Goal: Task Accomplishment & Management: Manage account settings

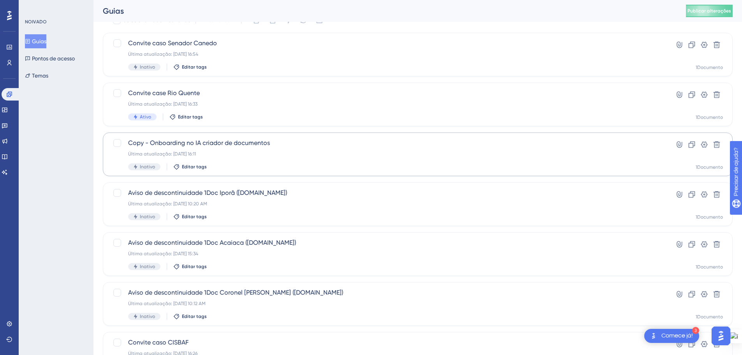
scroll to position [78, 0]
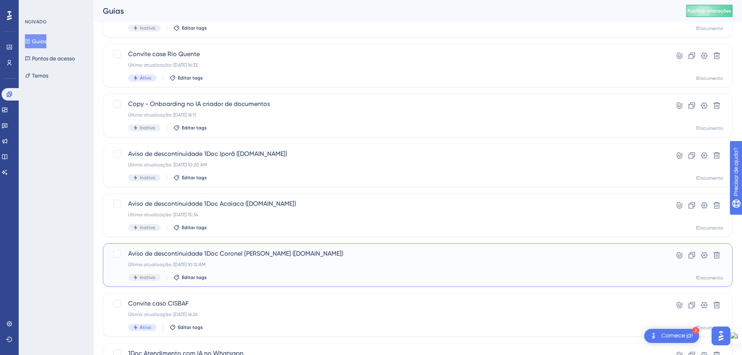
drag, startPoint x: 270, startPoint y: 260, endPoint x: 340, endPoint y: 212, distance: 84.7
click at [270, 260] on div "Aviso de descontinuidade 1Doc Coronel [PERSON_NAME] ([DOMAIN_NAME]) Última atua…" at bounding box center [386, 265] width 517 height 32
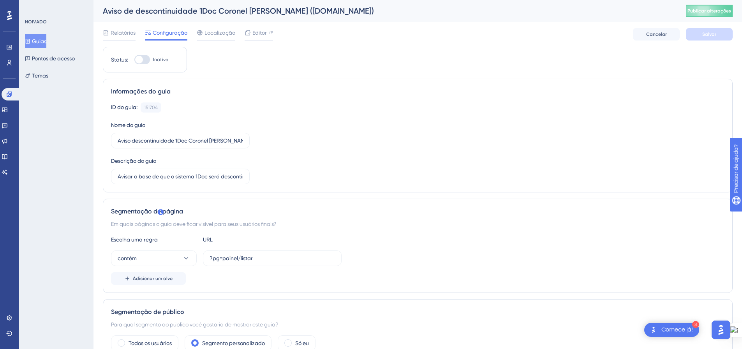
click at [148, 60] on div at bounding box center [142, 59] width 16 height 9
click at [134, 60] on input "Inativo" at bounding box center [134, 60] width 0 height 0
checkbox input "true"
click at [722, 35] on button "Salvar" at bounding box center [709, 34] width 47 height 12
click at [717, 11] on font "Publicar alterações" at bounding box center [709, 10] width 44 height 5
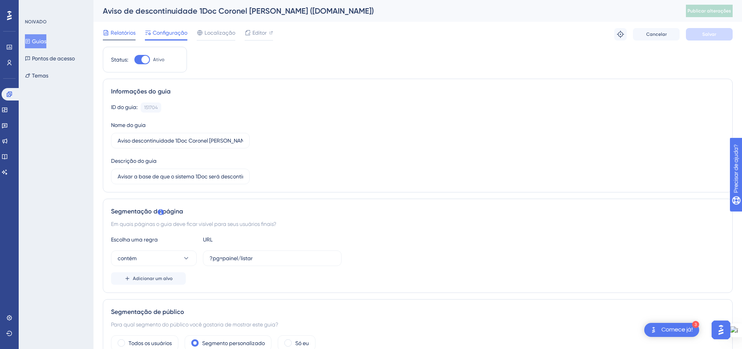
click at [125, 31] on font "Relatórios" at bounding box center [123, 33] width 25 height 6
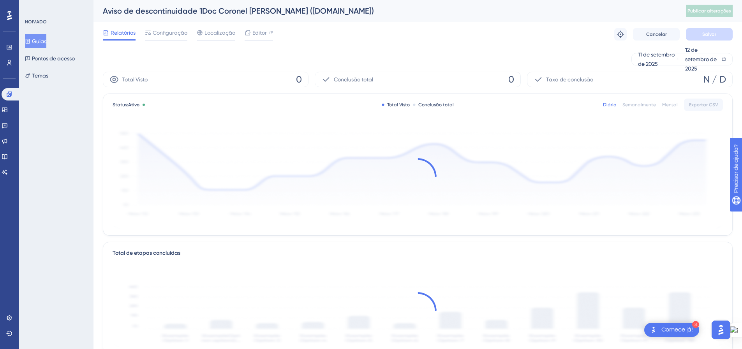
click at [45, 39] on font "Guias" at bounding box center [39, 41] width 14 height 6
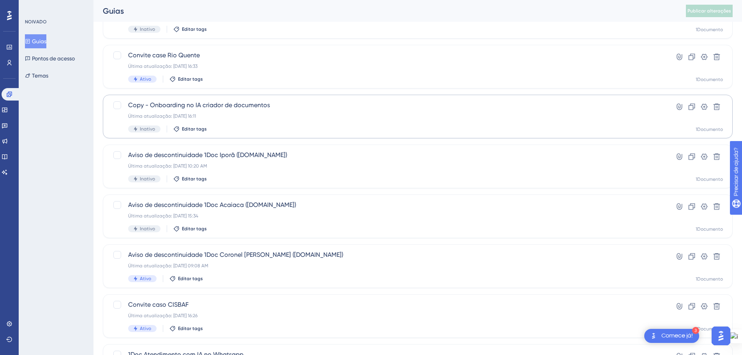
scroll to position [78, 0]
click at [236, 215] on div "Última atualização: [DATE] 15:34" at bounding box center [386, 214] width 517 height 6
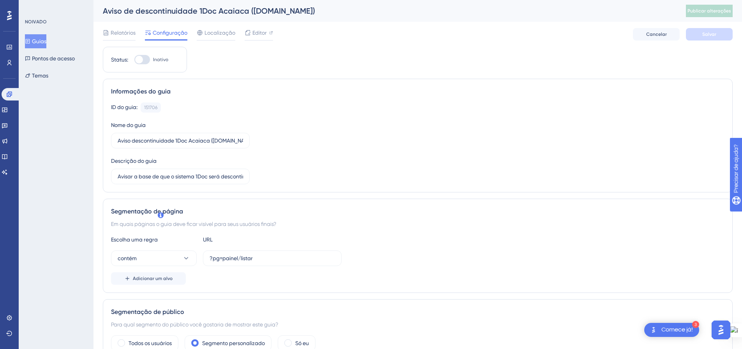
click at [146, 60] on div at bounding box center [142, 59] width 16 height 9
click at [134, 60] on input "Inativo" at bounding box center [134, 60] width 0 height 0
checkbox input "true"
click at [713, 28] on button "Salvar" at bounding box center [709, 34] width 47 height 12
click at [713, 11] on font "Publicar alterações" at bounding box center [709, 10] width 44 height 5
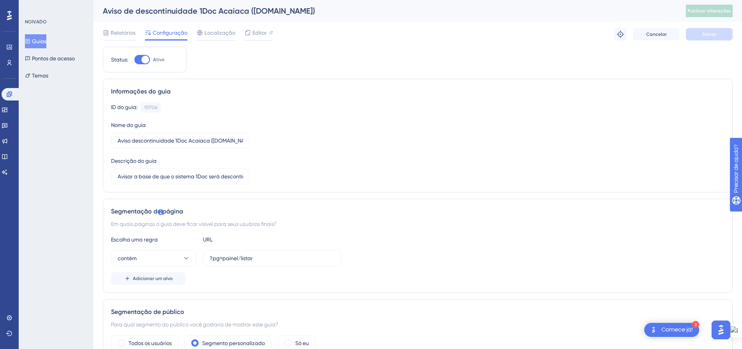
click at [46, 40] on font "Guias" at bounding box center [39, 41] width 14 height 6
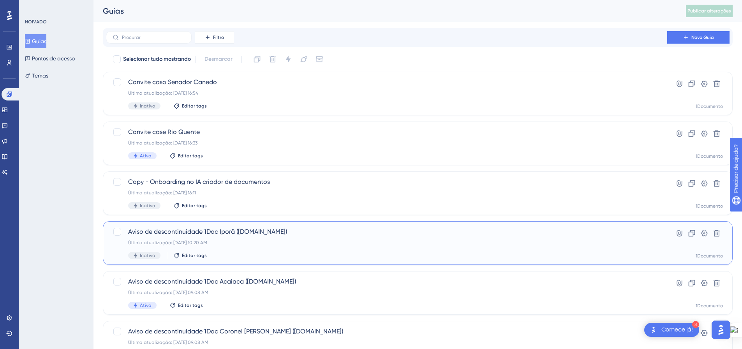
click at [264, 238] on div "Aviso de descontinuidade 1Doc Iporã ([DOMAIN_NAME]) Última atualização: [DATE] …" at bounding box center [386, 243] width 517 height 32
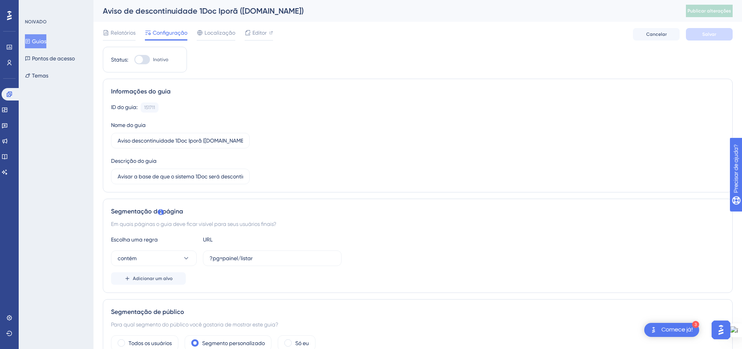
click at [145, 61] on div at bounding box center [142, 59] width 16 height 9
click at [134, 60] on input "Inativo" at bounding box center [134, 60] width 0 height 0
checkbox input "true"
click at [725, 35] on button "Salvar" at bounding box center [709, 34] width 47 height 12
click at [725, 8] on span "Publicar alterações" at bounding box center [709, 11] width 44 height 6
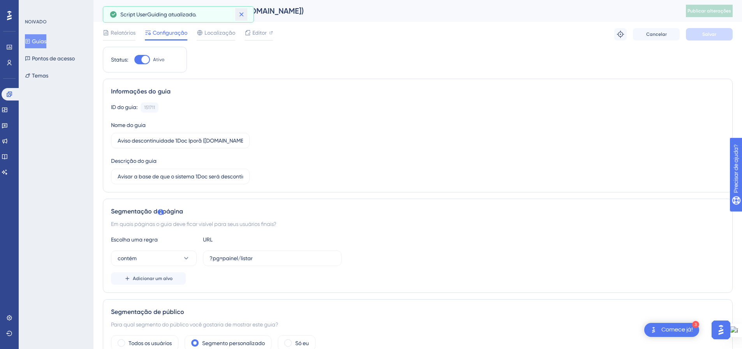
click at [240, 16] on icon at bounding box center [241, 14] width 4 height 4
click at [46, 42] on font "Guias" at bounding box center [39, 41] width 14 height 6
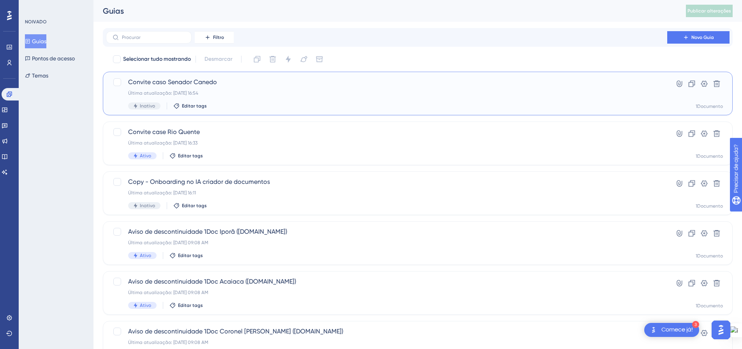
click at [318, 99] on div "Convite caso Senador Canedo Última atualização: [DATE] 16:54 Inativo Editar tags" at bounding box center [386, 93] width 517 height 32
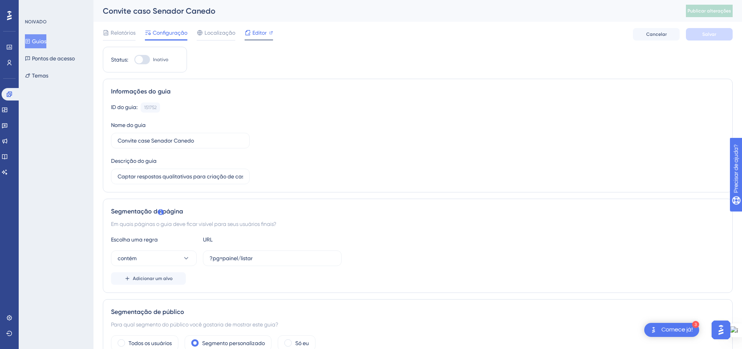
click at [271, 35] on div at bounding box center [271, 32] width 4 height 9
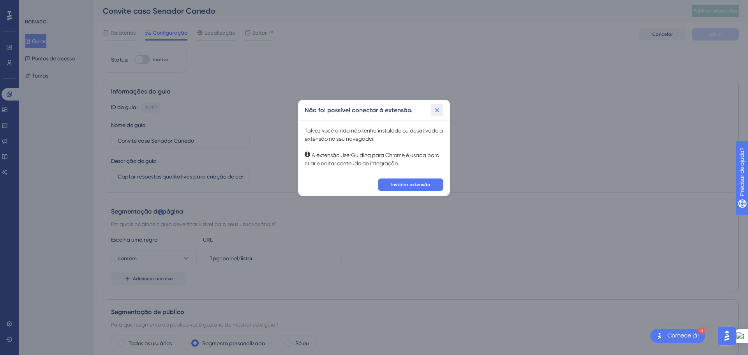
click at [438, 108] on icon at bounding box center [437, 110] width 4 height 4
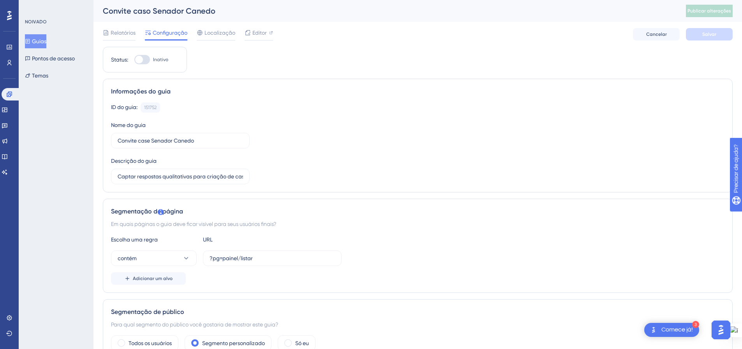
click at [30, 43] on icon at bounding box center [27, 41] width 5 height 5
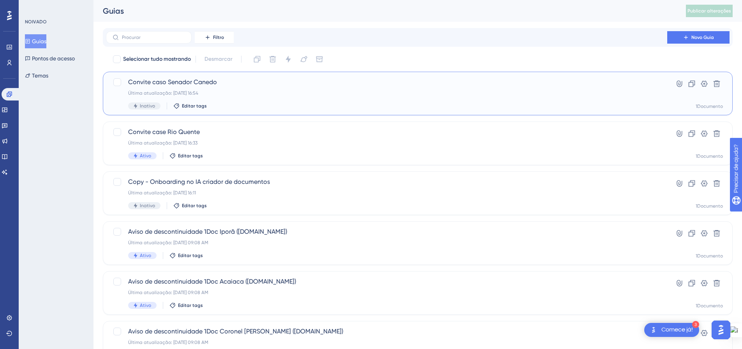
click at [224, 98] on div "Convite caso Senador Canedo Última atualização: [DATE] 16:54 Inativo Editar tags" at bounding box center [386, 93] width 517 height 32
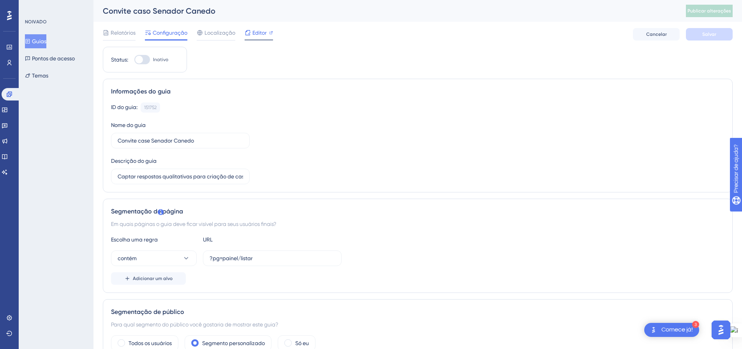
click at [266, 32] on div "Editor" at bounding box center [259, 32] width 28 height 9
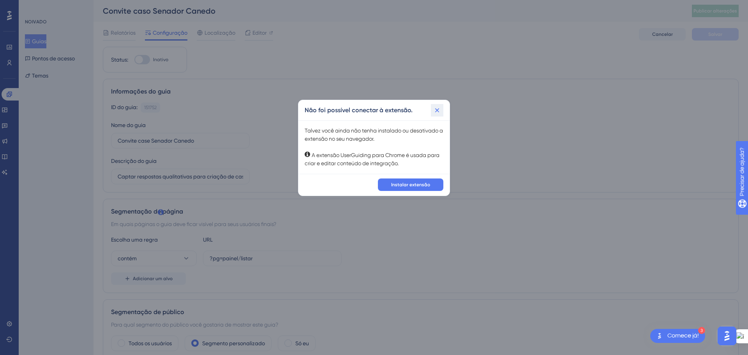
click at [440, 109] on icon at bounding box center [437, 110] width 8 height 8
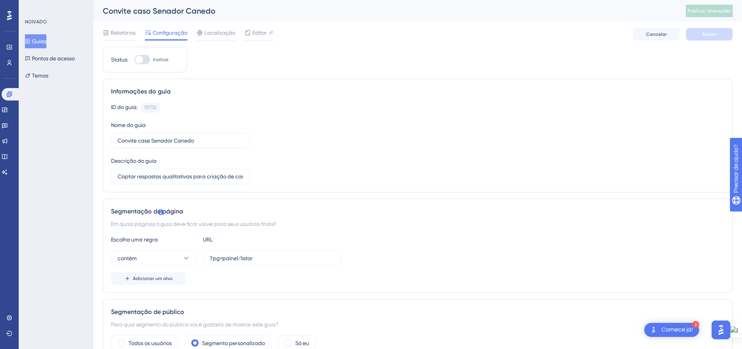
click at [38, 37] on font "Guias" at bounding box center [39, 41] width 14 height 9
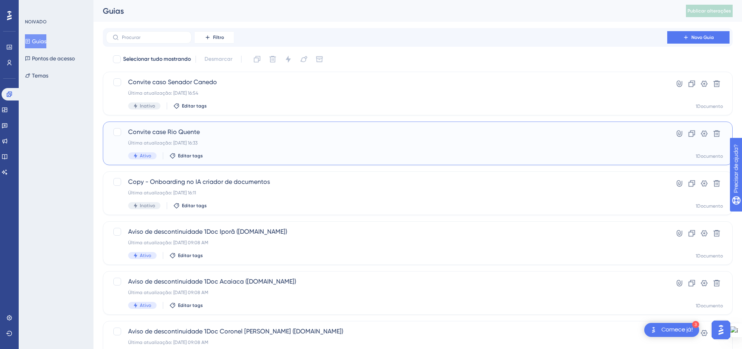
click at [257, 141] on div "Última atualização: [DATE] 16:33" at bounding box center [386, 143] width 517 height 6
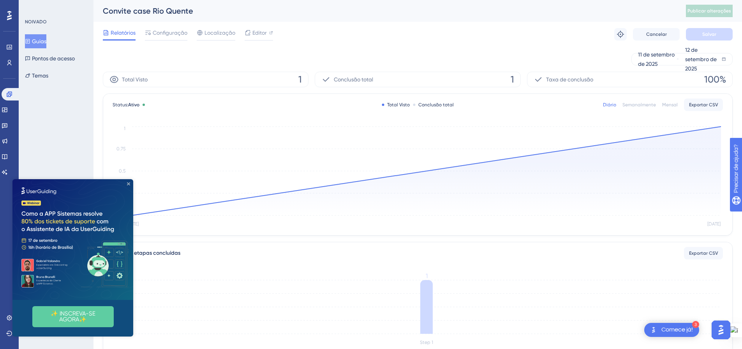
click at [130, 185] on icon "Fechar visualização" at bounding box center [128, 183] width 3 height 3
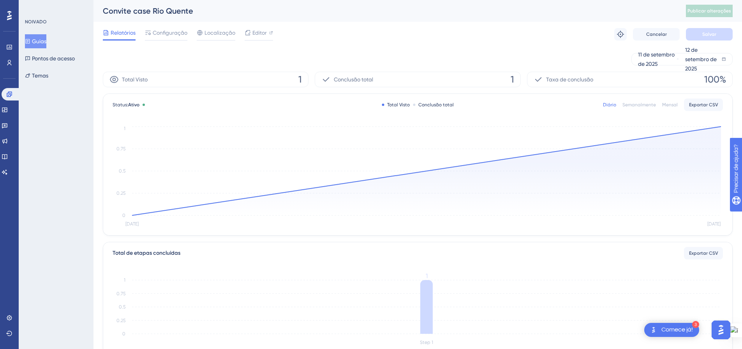
click at [46, 42] on font "Guias" at bounding box center [39, 41] width 14 height 6
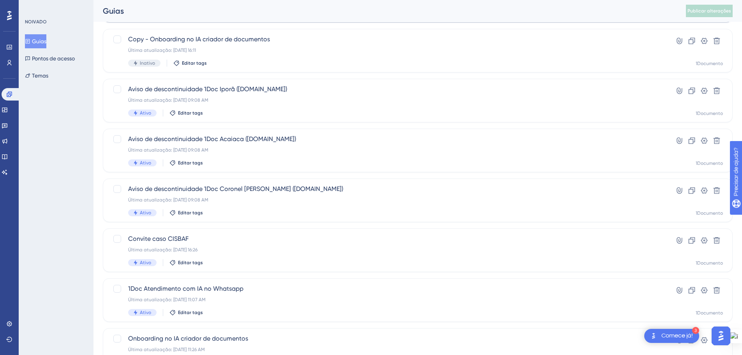
scroll to position [156, 0]
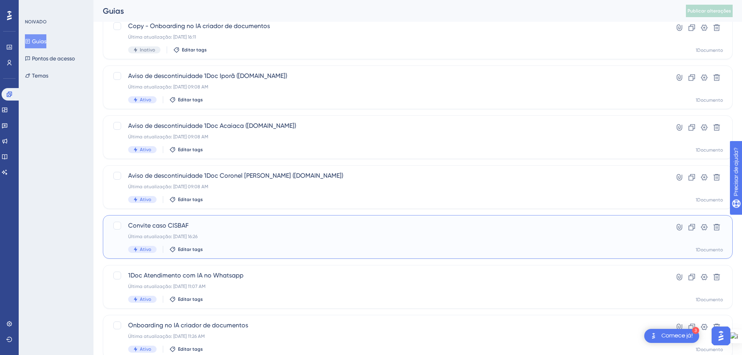
click at [282, 237] on div "Última atualização: [DATE] 16:26" at bounding box center [386, 236] width 517 height 6
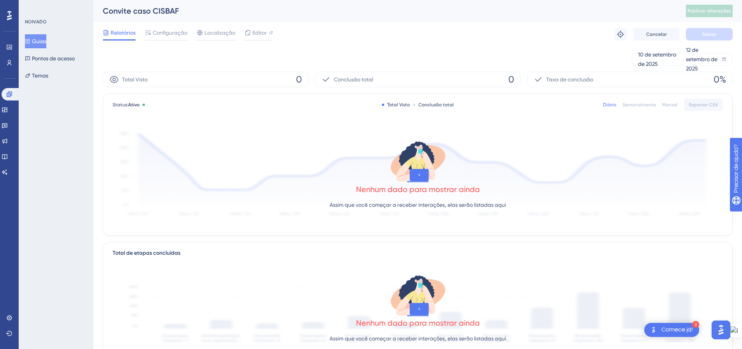
click at [40, 45] on font "Guias" at bounding box center [39, 41] width 14 height 9
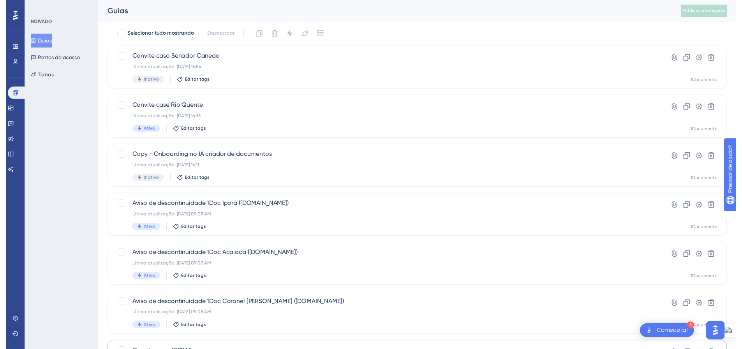
scroll to position [16, 0]
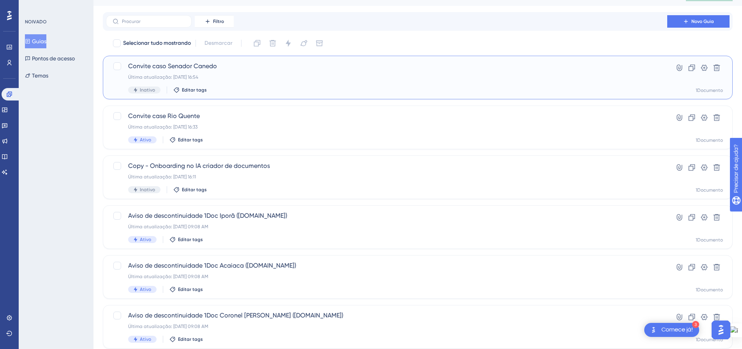
click at [246, 81] on div "Convite caso Senador Canedo Última atualização: [DATE] 16:54 Inativo Editar tags" at bounding box center [386, 78] width 517 height 32
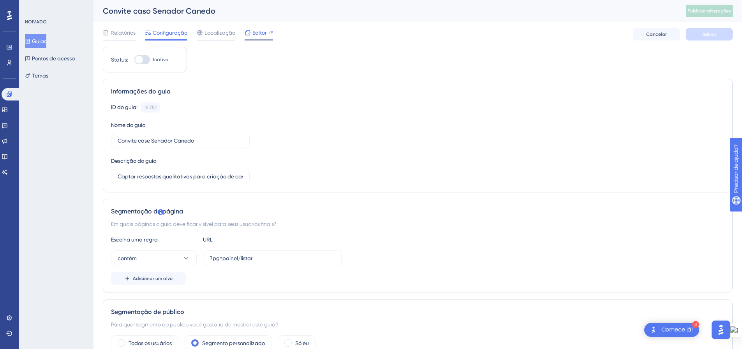
click at [266, 33] on font "Editor" at bounding box center [259, 33] width 14 height 6
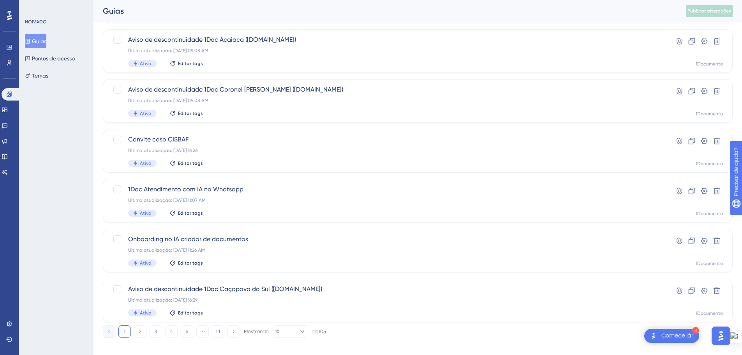
scroll to position [250, 0]
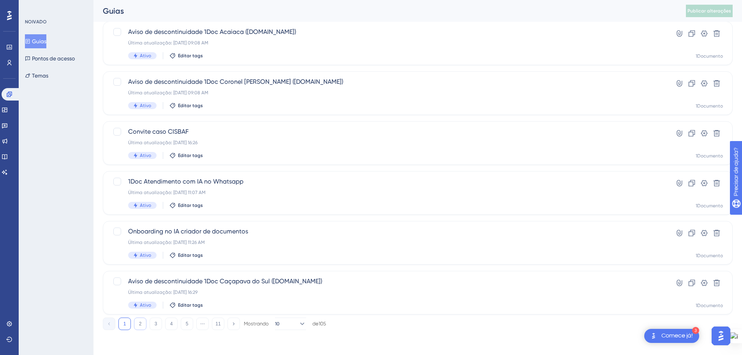
click at [138, 324] on button "2" at bounding box center [140, 323] width 12 height 12
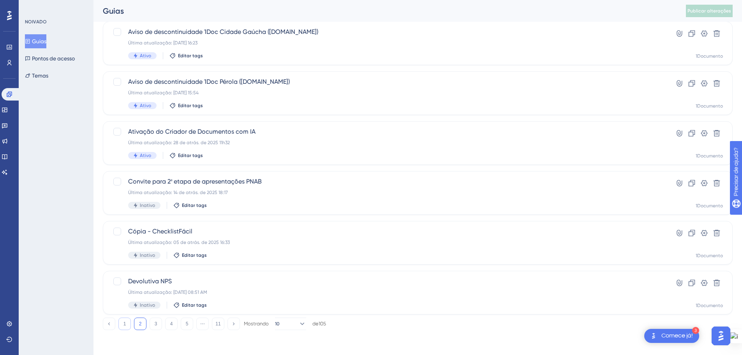
click at [125, 320] on button "1" at bounding box center [124, 323] width 12 height 12
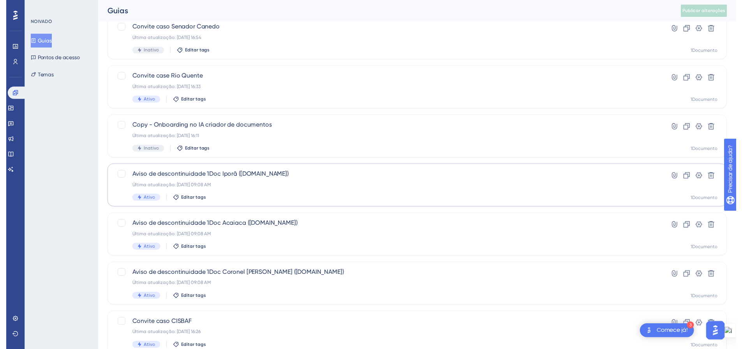
scroll to position [16, 0]
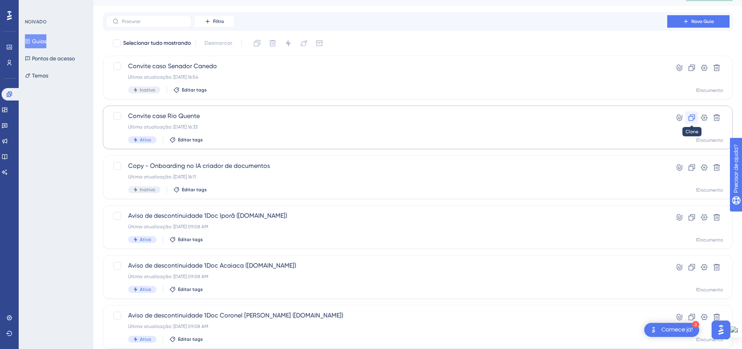
click at [694, 119] on icon at bounding box center [691, 117] width 7 height 7
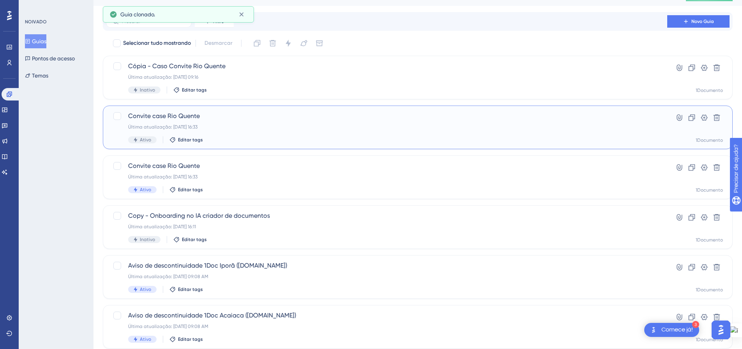
click at [197, 128] on font "Última atualização: [DATE] 16:33" at bounding box center [162, 126] width 69 height 5
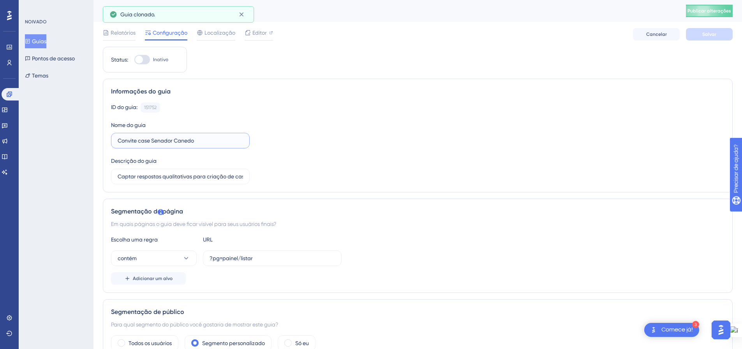
click at [186, 143] on input "Convite case Senador Canedo" at bounding box center [180, 140] width 125 height 9
drag, startPoint x: 196, startPoint y: 141, endPoint x: 151, endPoint y: 137, distance: 45.0
click at [151, 137] on input "Convite case Senador Canedo" at bounding box center [180, 140] width 125 height 9
click at [302, 164] on div "ID do guia: 151752 Cópia Nome do guia Convite case Votuporanga Descrição do gui…" at bounding box center [417, 143] width 613 height 82
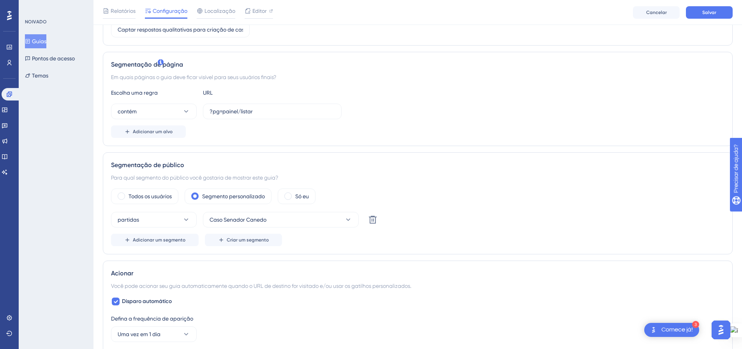
scroll to position [156, 0]
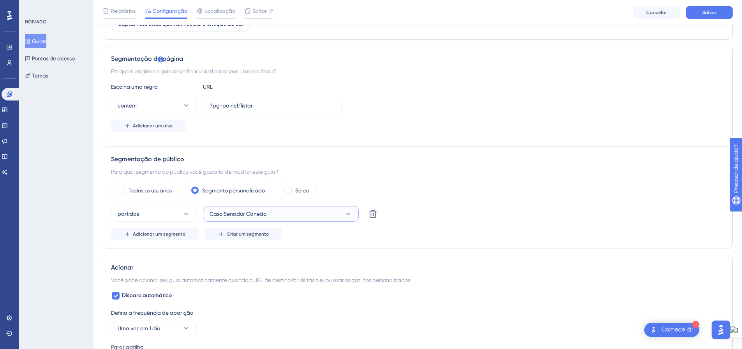
click at [348, 215] on icon at bounding box center [348, 214] width 8 height 8
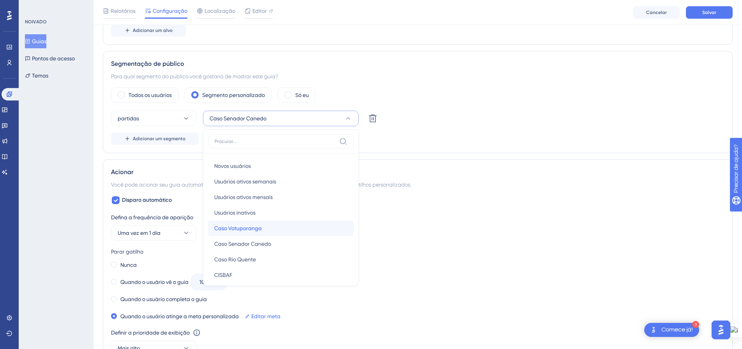
click at [340, 229] on div "Caso Votuporanga Caso Votuporanga" at bounding box center [280, 228] width 133 height 16
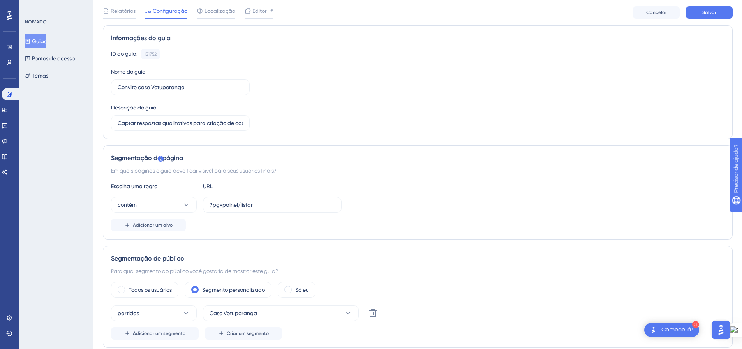
scroll to position [0, 0]
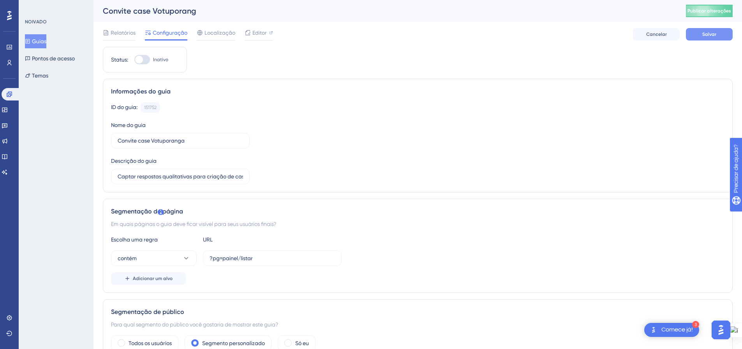
click at [717, 37] on button "Salvar" at bounding box center [709, 34] width 47 height 12
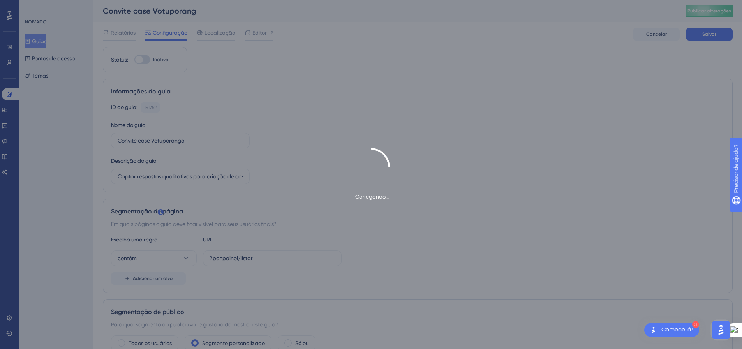
type input "Convite case Votuporanga-1"
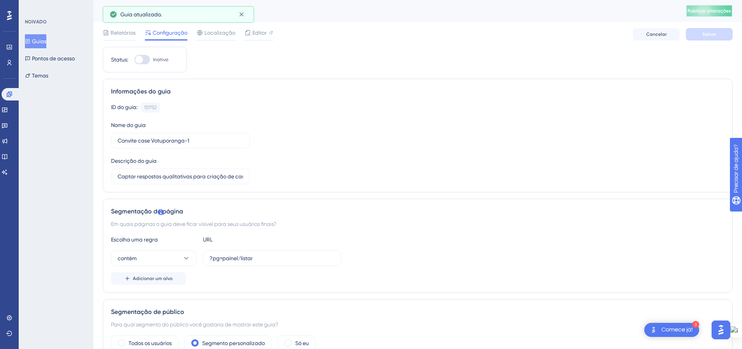
click at [717, 15] on button "Publicar alterações" at bounding box center [709, 11] width 47 height 12
click at [264, 34] on font "Editor" at bounding box center [259, 33] width 14 height 6
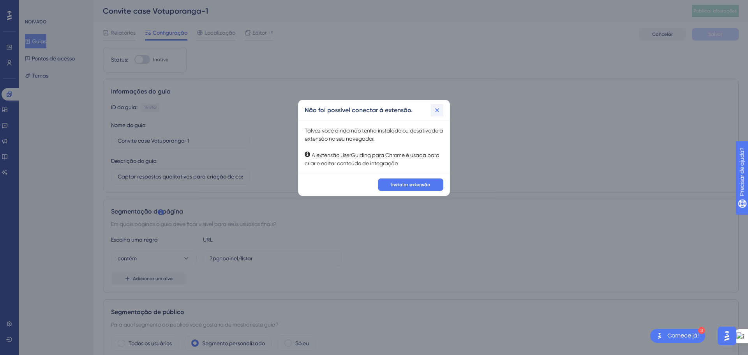
click at [433, 111] on icon at bounding box center [437, 110] width 8 height 8
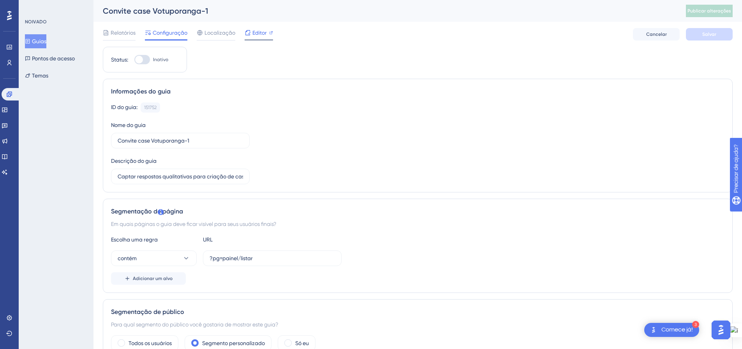
click at [259, 34] on font "Editor" at bounding box center [259, 33] width 14 height 6
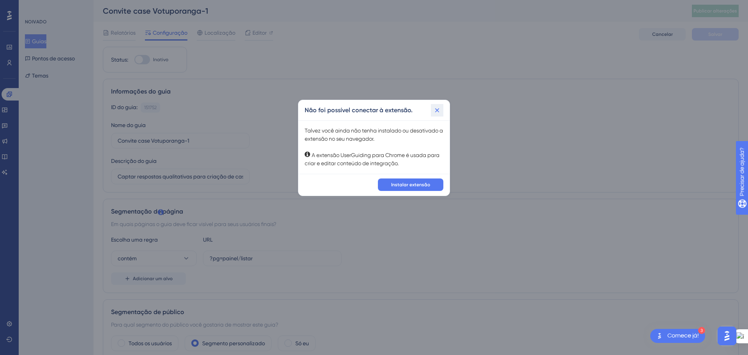
click at [437, 110] on icon at bounding box center [437, 110] width 4 height 4
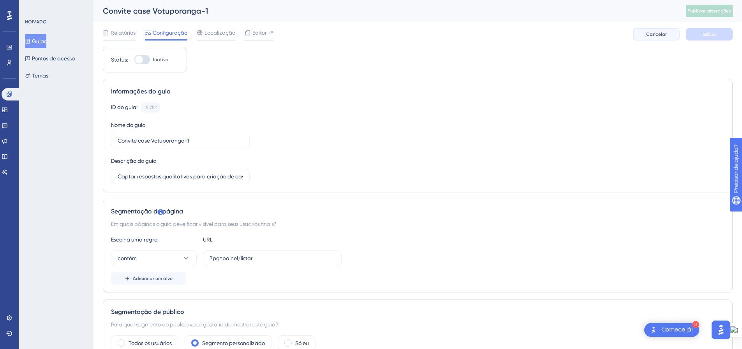
click at [674, 35] on button "Cancelar" at bounding box center [656, 34] width 47 height 12
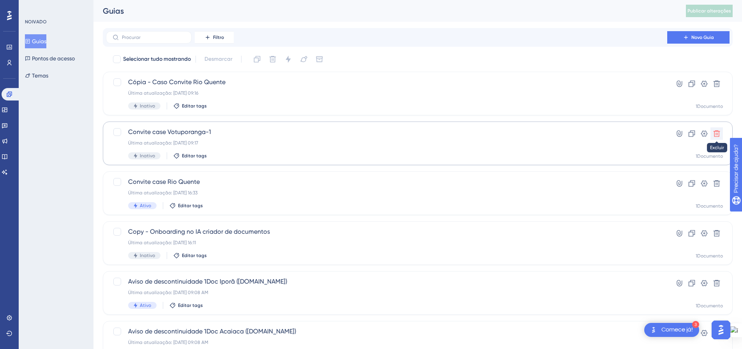
click at [716, 134] on icon at bounding box center [716, 133] width 7 height 7
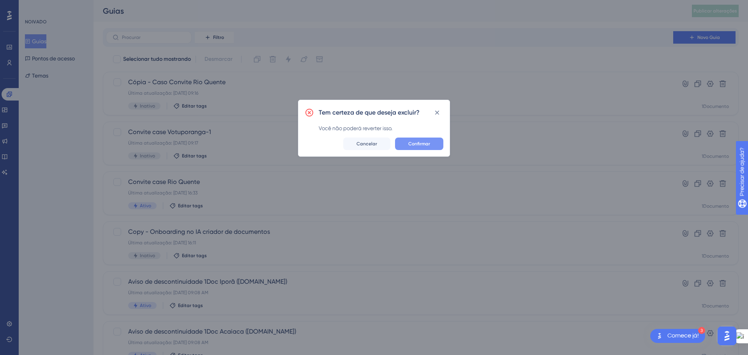
click at [429, 143] on font "Confirmar" at bounding box center [419, 143] width 22 height 5
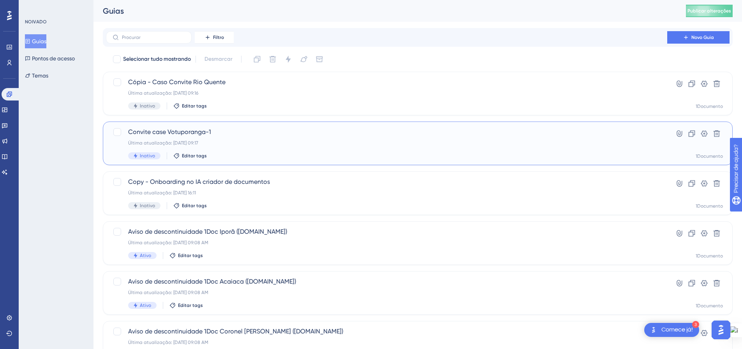
click at [332, 134] on span "Convite case Votuporanga-1" at bounding box center [386, 131] width 517 height 9
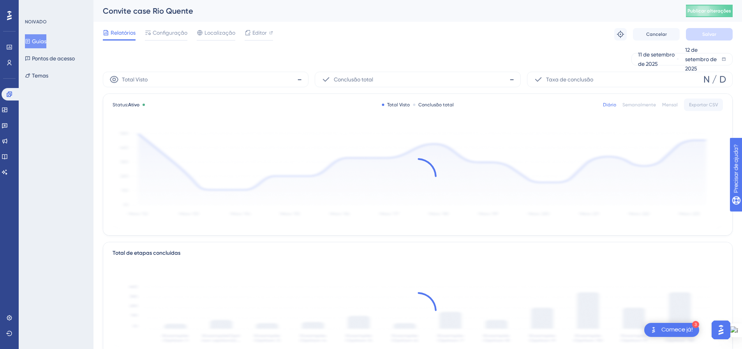
click at [45, 41] on font "Guias" at bounding box center [39, 41] width 14 height 6
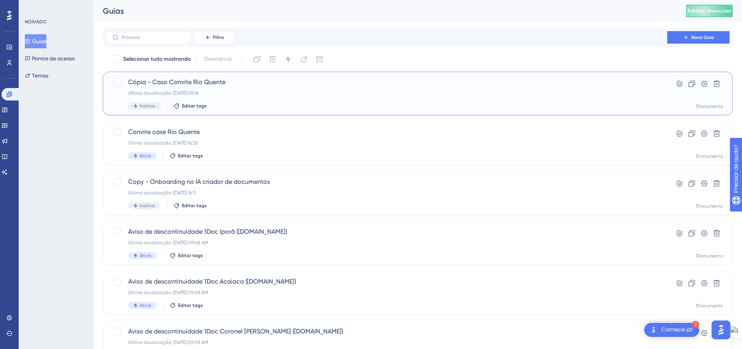
click at [353, 101] on div "Cópia - Caso Convite Rio Quente Última atualização: [DATE] 09:16 Inativo Editar…" at bounding box center [386, 93] width 517 height 32
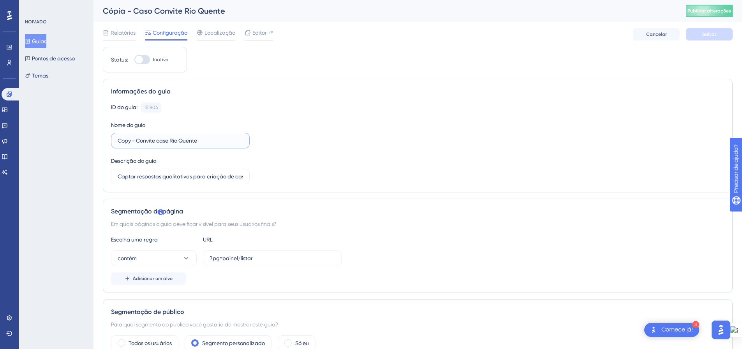
drag, startPoint x: 199, startPoint y: 140, endPoint x: 170, endPoint y: 140, distance: 29.2
click at [170, 140] on input "Copy - Convite case Rio Quente" at bounding box center [180, 140] width 125 height 9
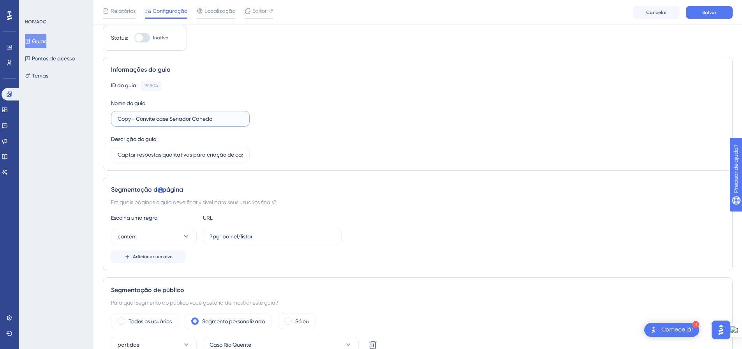
scroll to position [19, 0]
drag, startPoint x: 130, startPoint y: 120, endPoint x: 112, endPoint y: 120, distance: 17.9
click at [112, 120] on label "Copy - Convite case Senador Canedo" at bounding box center [180, 121] width 139 height 16
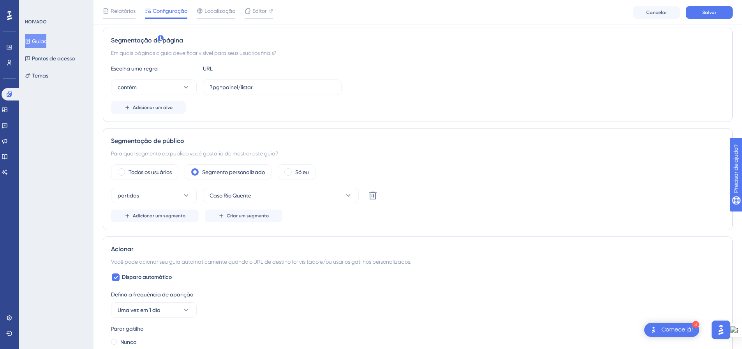
scroll to position [175, 0]
type input "Convite case Senador Canedo"
click at [309, 191] on button "Caso Rio Quente" at bounding box center [281, 195] width 156 height 16
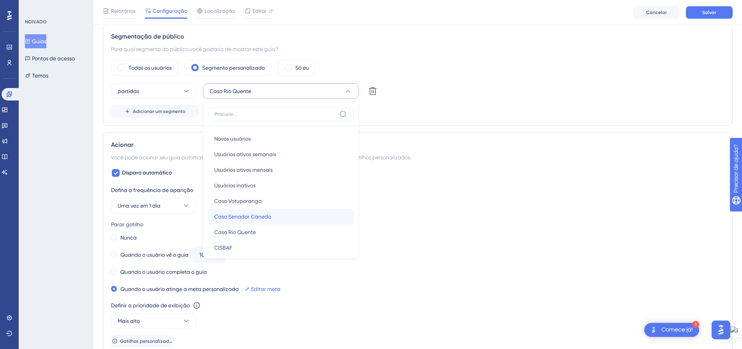
click at [306, 218] on div "Caso Senador [PERSON_NAME] Senador Canedo" at bounding box center [280, 217] width 133 height 16
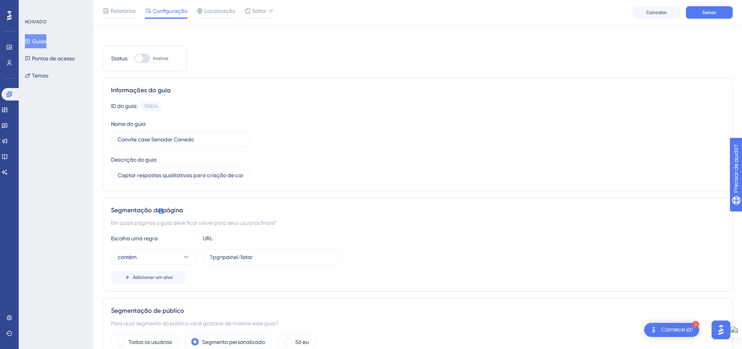
scroll to position [0, 0]
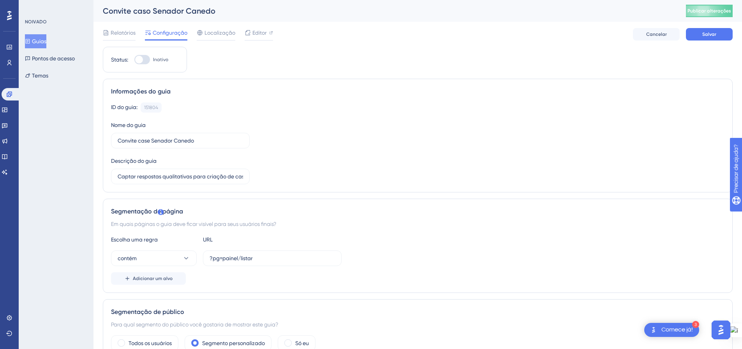
click at [149, 60] on div at bounding box center [142, 59] width 16 height 9
click at [134, 60] on input "Inativo" at bounding box center [134, 60] width 0 height 0
checkbox input "true"
click at [271, 32] on icon at bounding box center [271, 33] width 4 height 4
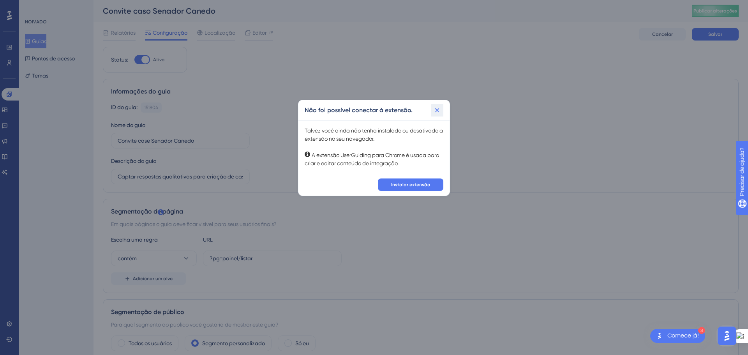
click at [436, 113] on icon at bounding box center [437, 110] width 8 height 8
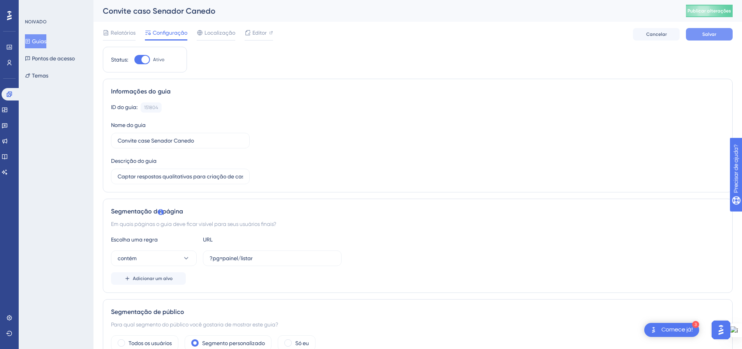
click at [705, 35] on font "Salvar" at bounding box center [709, 34] width 14 height 5
click at [717, 5] on button "Publicar alterações" at bounding box center [709, 11] width 47 height 12
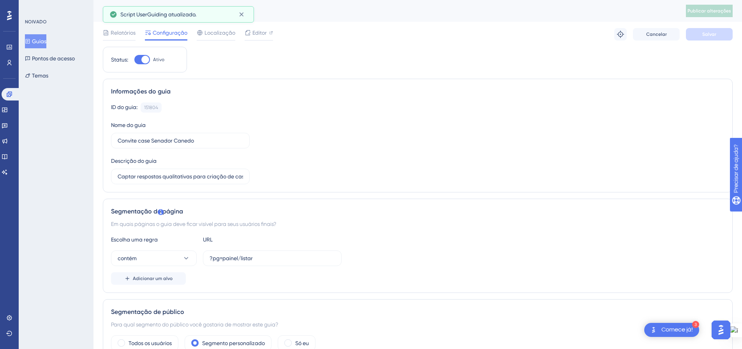
click at [44, 44] on font "Guias" at bounding box center [39, 41] width 14 height 6
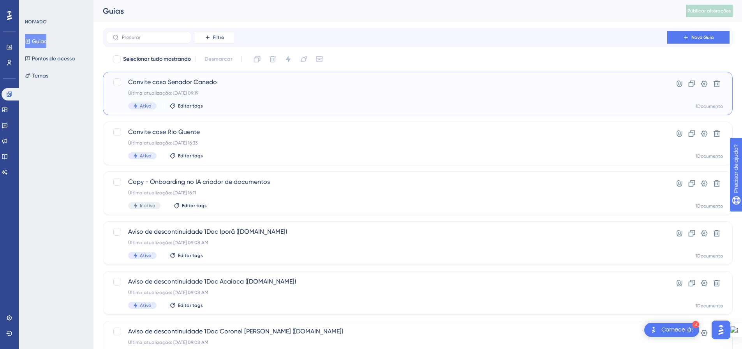
click at [286, 88] on div "Convite caso Senador Canedo Última atualização: [DATE] 09:19 Ativo Editar tags" at bounding box center [386, 93] width 517 height 32
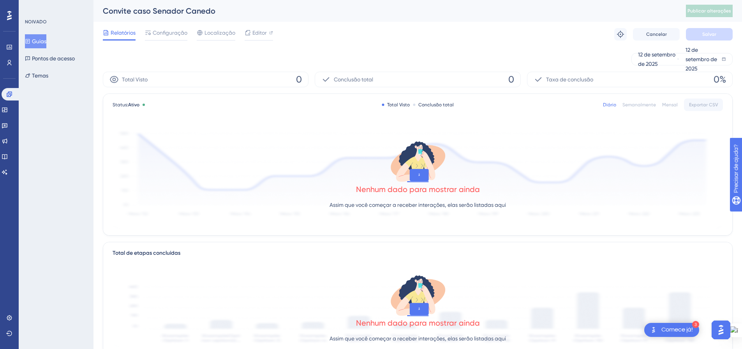
click at [38, 39] on font "Guias" at bounding box center [39, 41] width 14 height 6
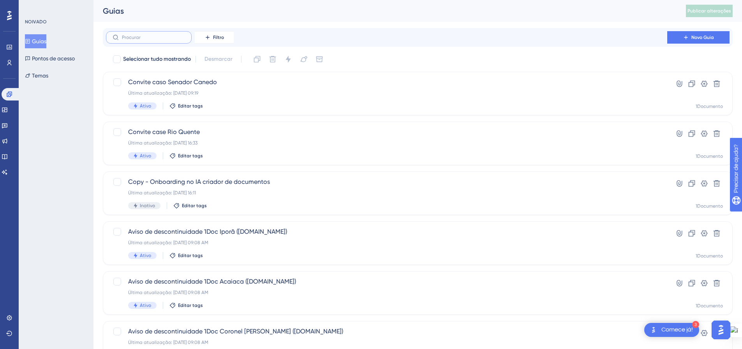
click at [133, 38] on input "text" at bounding box center [153, 37] width 63 height 5
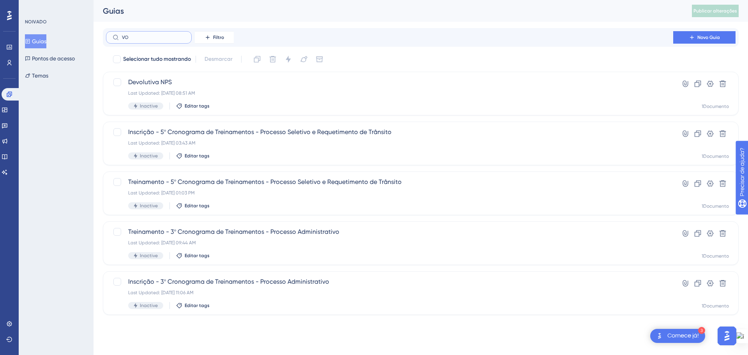
type input "VOT"
checkbox input "true"
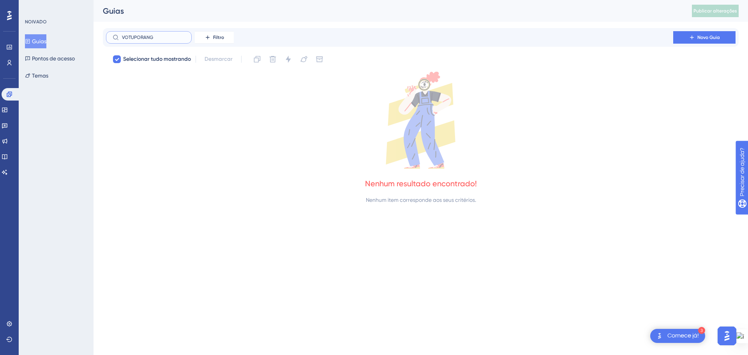
type input "VOTUPORANGA"
drag, startPoint x: 143, startPoint y: 39, endPoint x: 99, endPoint y: 44, distance: 44.3
click at [99, 43] on div "Desempenho Usuários Noivado Widgets Opinião Atualizações de produtos Base de co…" at bounding box center [420, 108] width 654 height 217
checkbox input "false"
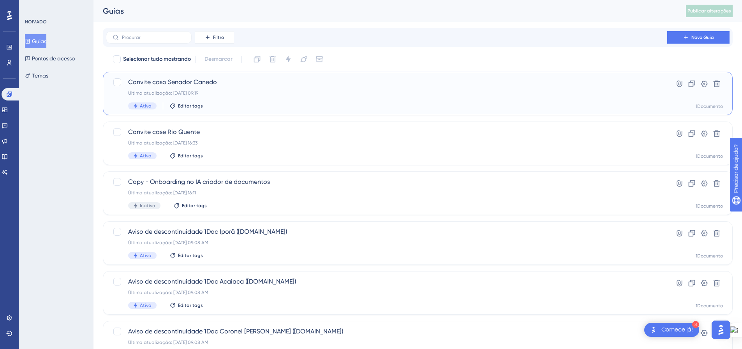
click at [201, 83] on font "Convite caso Senador Canedo" at bounding box center [172, 81] width 89 height 7
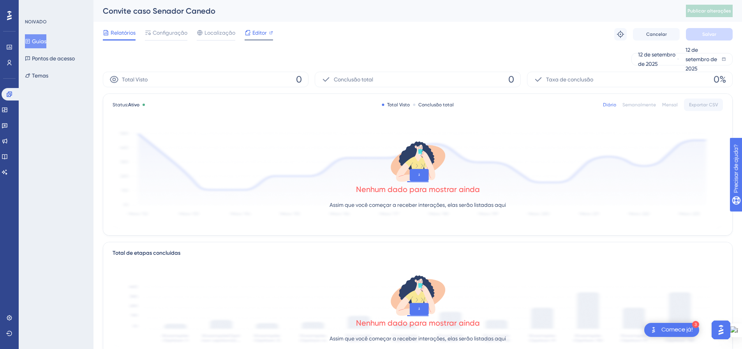
click at [270, 33] on icon at bounding box center [271, 33] width 4 height 4
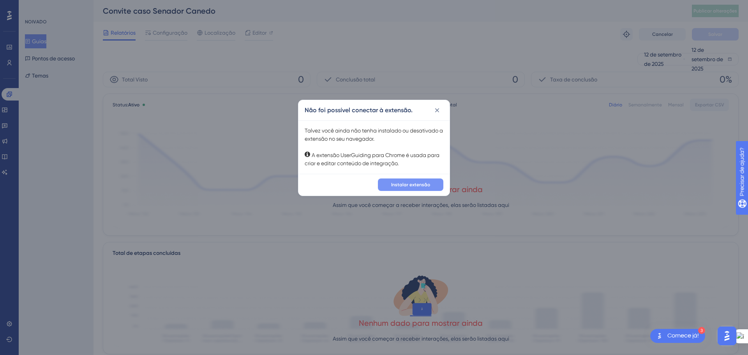
click at [399, 183] on font "Instalar extensão" at bounding box center [410, 184] width 39 height 5
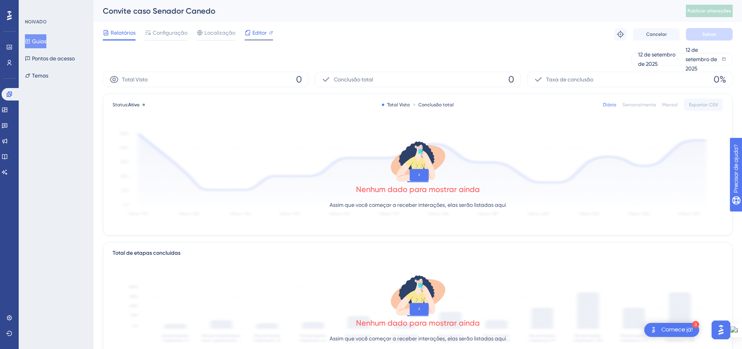
click at [270, 33] on icon at bounding box center [271, 33] width 4 height 4
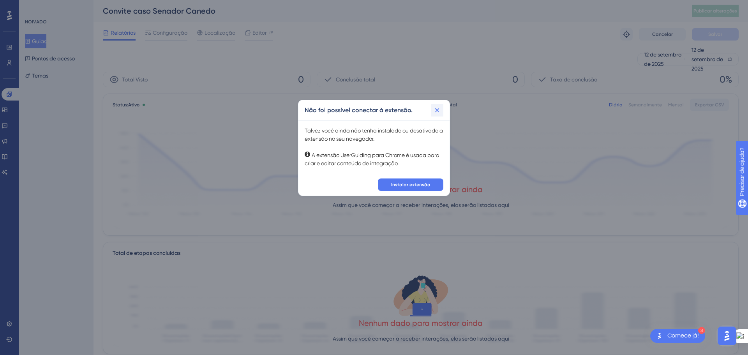
click at [438, 111] on icon at bounding box center [437, 110] width 4 height 4
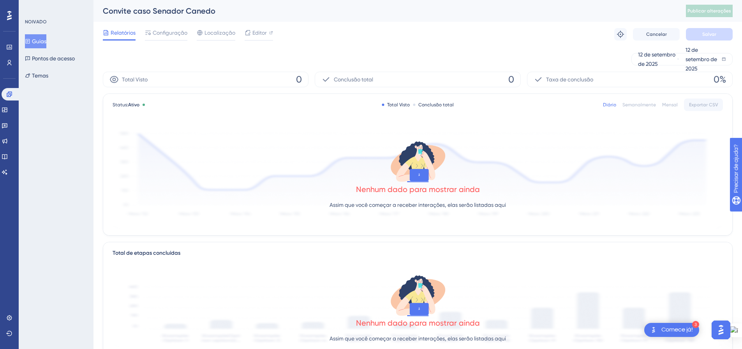
click at [30, 44] on icon at bounding box center [27, 41] width 5 height 5
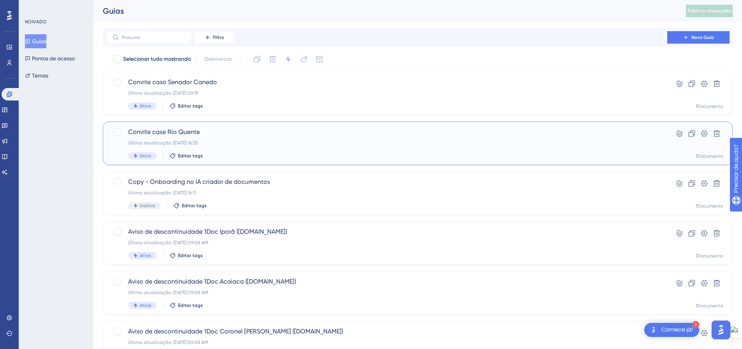
click at [183, 135] on font "Convite case Rio Quente" at bounding box center [164, 131] width 72 height 7
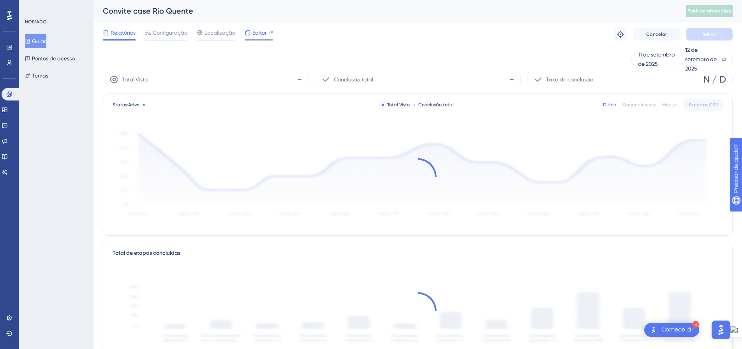
click at [256, 34] on font "Editor" at bounding box center [259, 33] width 14 height 6
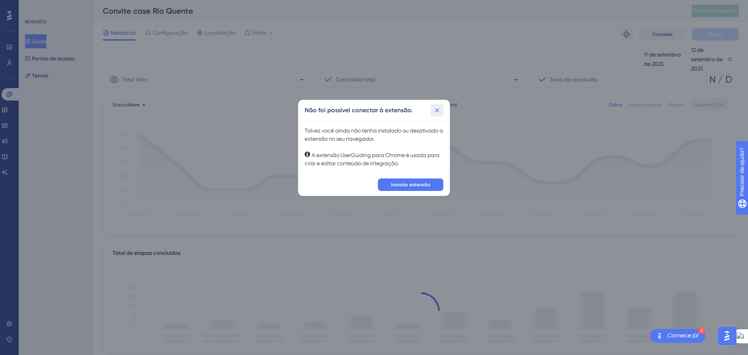
drag, startPoint x: 440, startPoint y: 109, endPoint x: 415, endPoint y: 111, distance: 25.0
click at [440, 109] on icon at bounding box center [437, 110] width 8 height 8
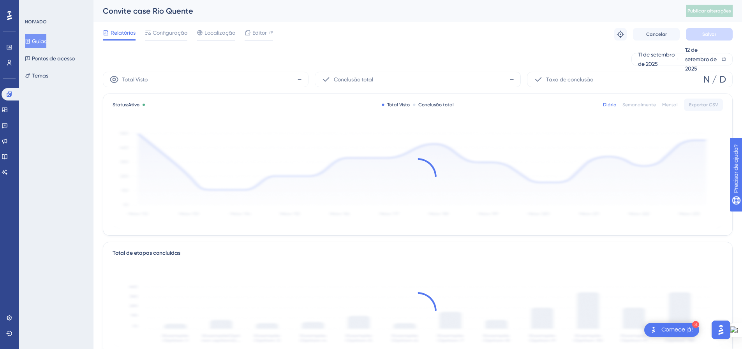
click at [39, 42] on font "Guias" at bounding box center [39, 41] width 14 height 6
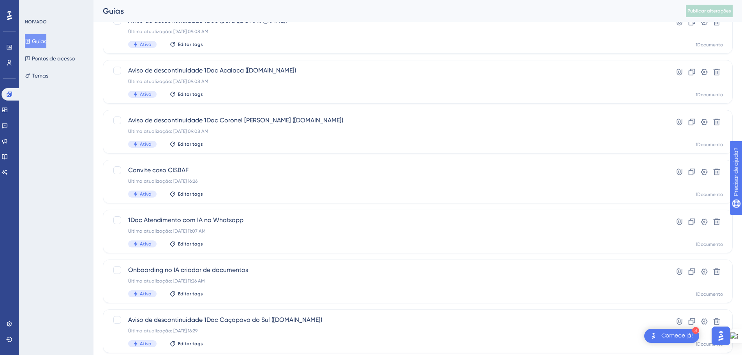
scroll to position [211, 0]
click at [240, 181] on div "Última atualização: [DATE] 16:26" at bounding box center [386, 181] width 517 height 6
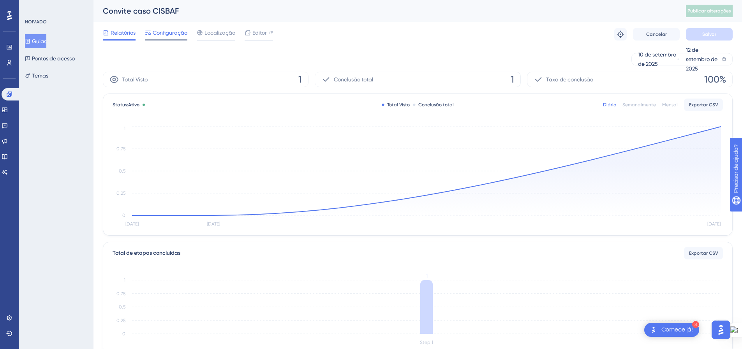
click at [159, 33] on font "Configuração" at bounding box center [170, 33] width 35 height 6
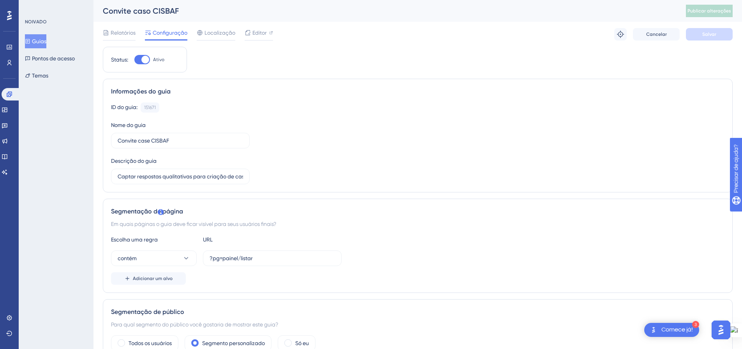
click at [37, 39] on font "Guias" at bounding box center [39, 41] width 14 height 6
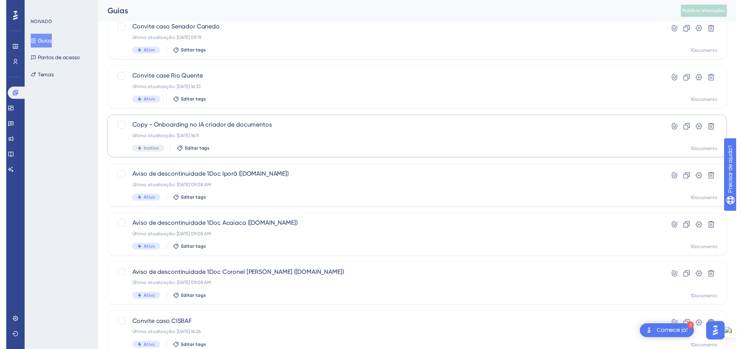
scroll to position [16, 0]
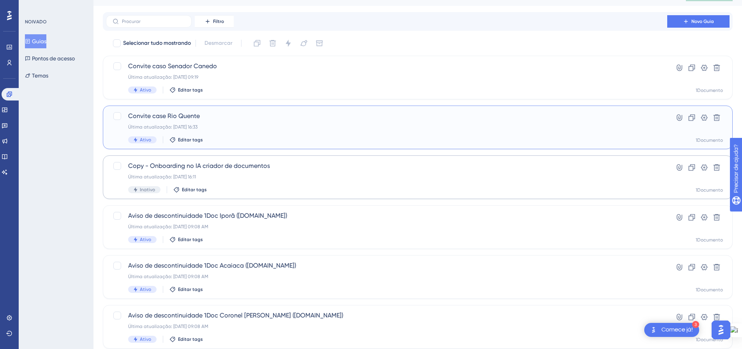
click at [284, 127] on div "Última atualização: [DATE] 16:33" at bounding box center [386, 127] width 517 height 6
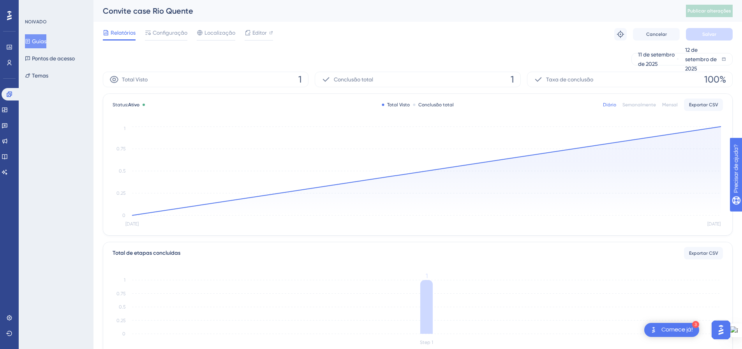
click at [41, 42] on font "Guias" at bounding box center [39, 41] width 14 height 6
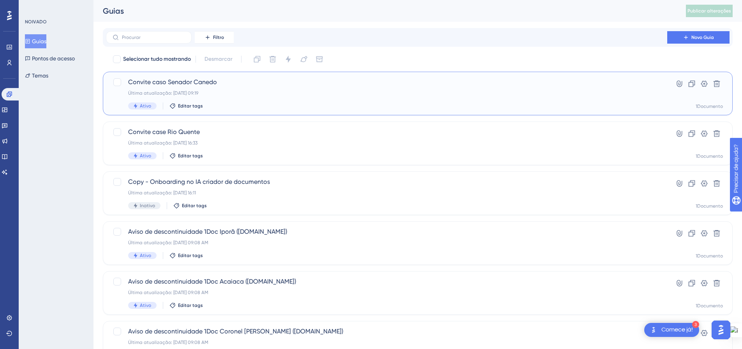
click at [232, 89] on div "Convite caso Senador Canedo Última atualização: [DATE] 09:19 Ativo Editar tags" at bounding box center [386, 93] width 517 height 32
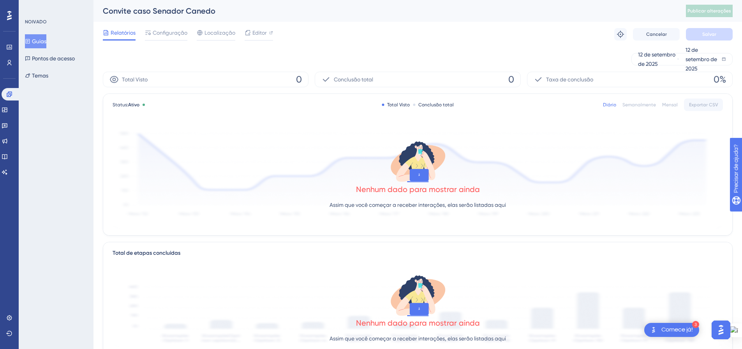
click at [30, 40] on icon at bounding box center [28, 41] width 4 height 5
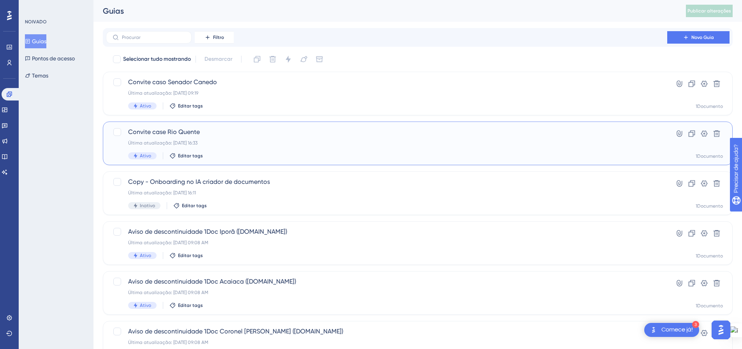
click at [255, 141] on div "Última atualização: [DATE] 16:33" at bounding box center [386, 143] width 517 height 6
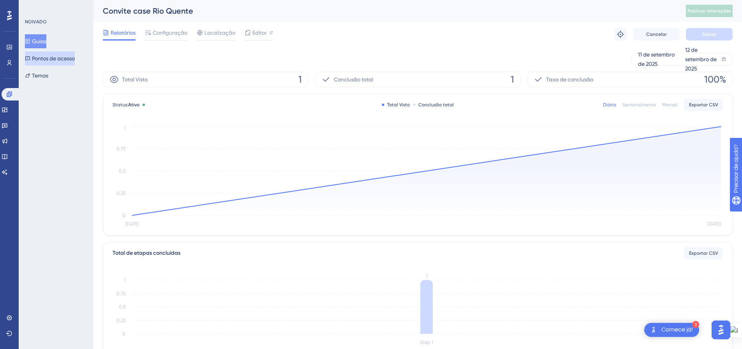
click at [58, 58] on font "Pontos de acesso" at bounding box center [53, 58] width 43 height 6
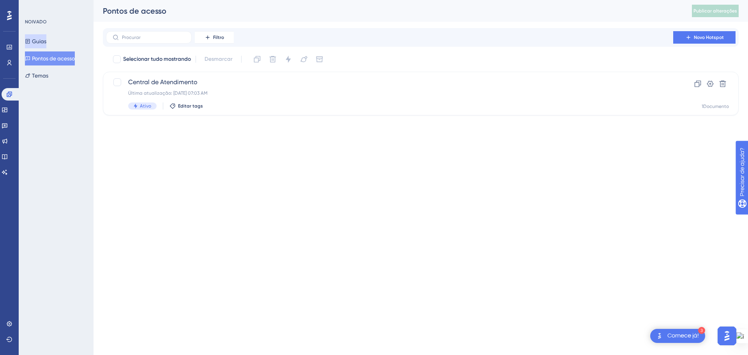
click at [36, 43] on button "Guias" at bounding box center [35, 41] width 21 height 14
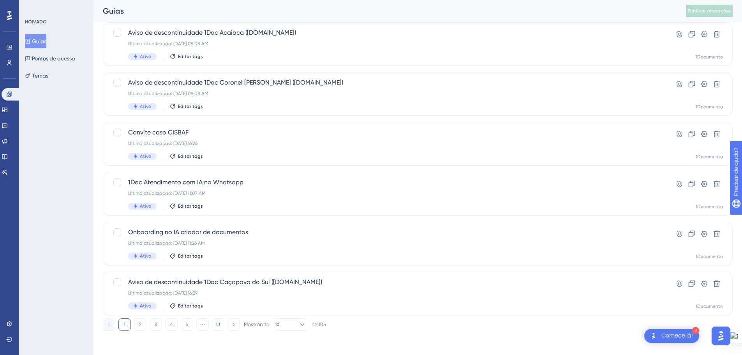
scroll to position [250, 0]
click at [264, 145] on div "Última atualização: [DATE] 16:26" at bounding box center [386, 142] width 517 height 6
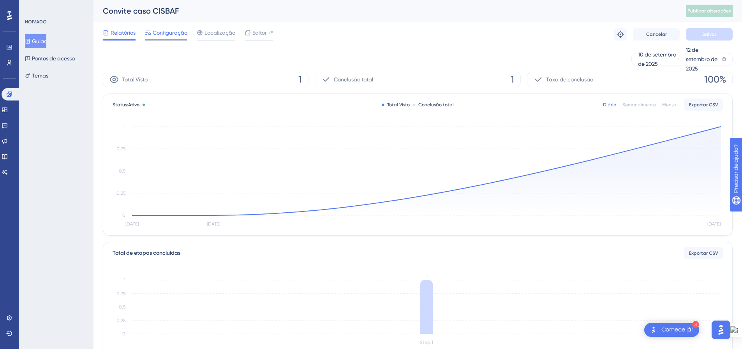
click at [160, 31] on font "Configuração" at bounding box center [170, 33] width 35 height 6
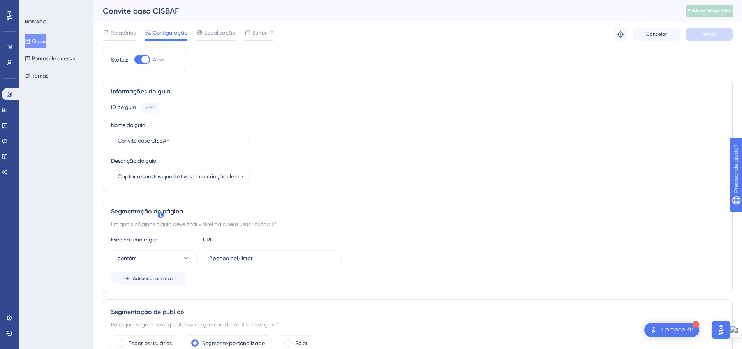
click at [30, 40] on icon at bounding box center [27, 41] width 5 height 5
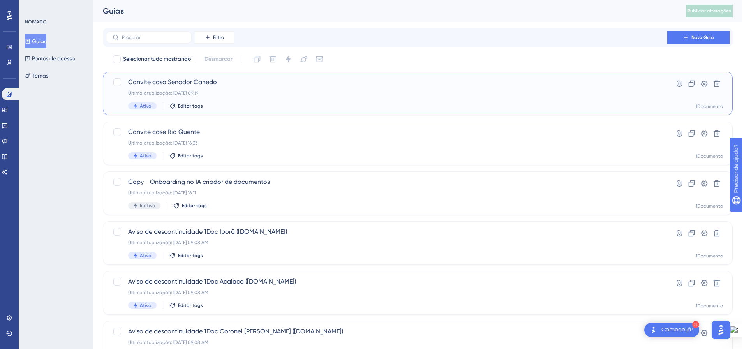
click at [189, 84] on font "Convite caso Senador Canedo" at bounding box center [172, 81] width 89 height 7
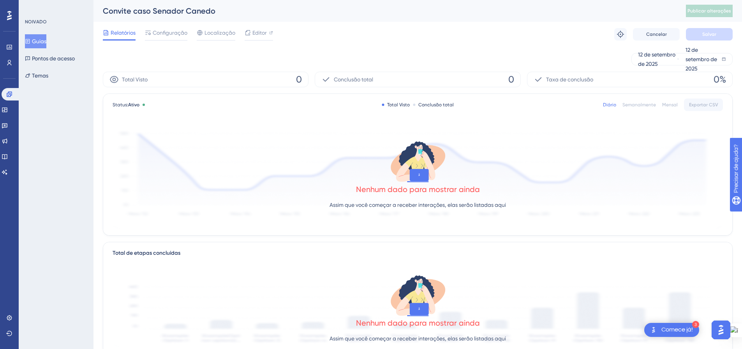
click at [44, 40] on font "Guias" at bounding box center [39, 41] width 14 height 6
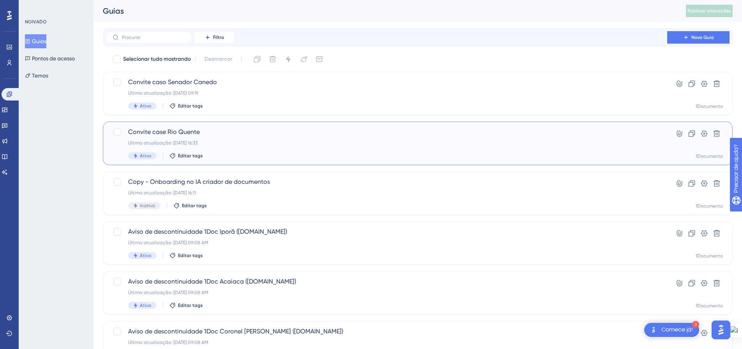
click at [182, 132] on font "Convite case Rio Quente" at bounding box center [164, 131] width 72 height 7
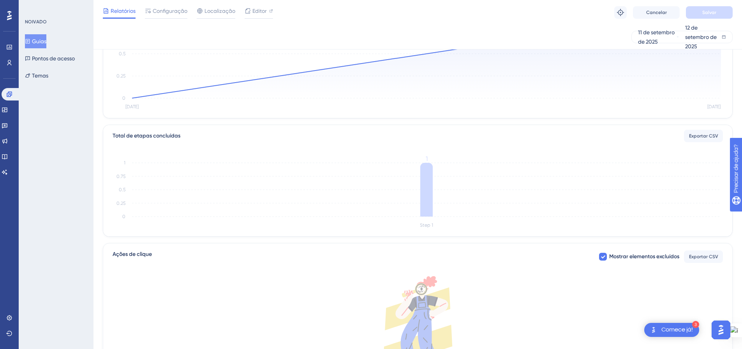
scroll to position [117, 0]
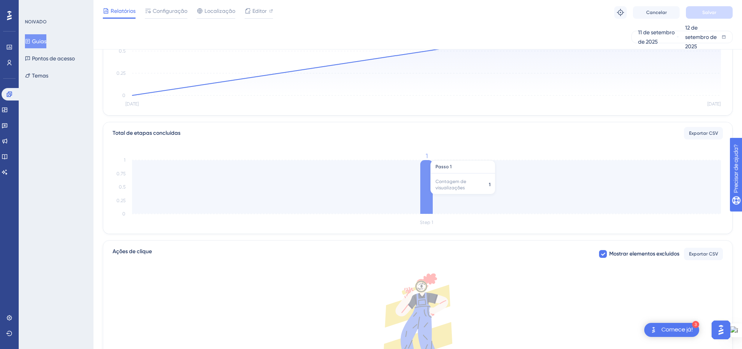
click at [437, 188] on icon "Step 1 0 0.25 0.5 0.75 1 1" at bounding box center [418, 190] width 610 height 74
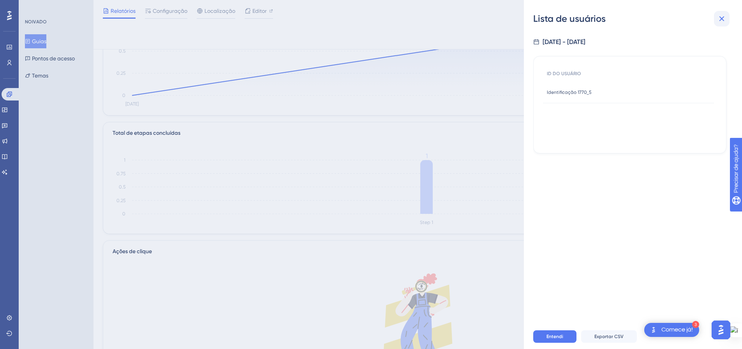
click at [723, 20] on icon at bounding box center [721, 18] width 5 height 5
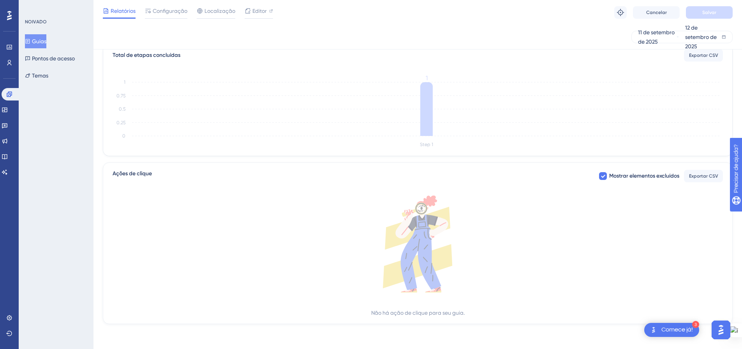
scroll to position [39, 0]
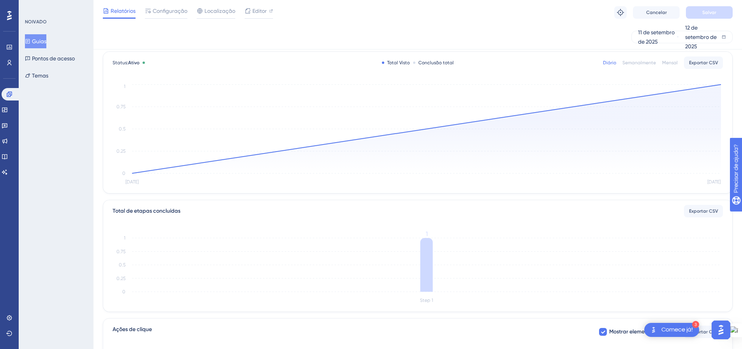
click at [719, 84] on icon "Sep [DATE] 0 0.25 0.5 0.75 1" at bounding box center [418, 135] width 610 height 104
click at [719, 86] on circle at bounding box center [721, 84] width 6 height 6
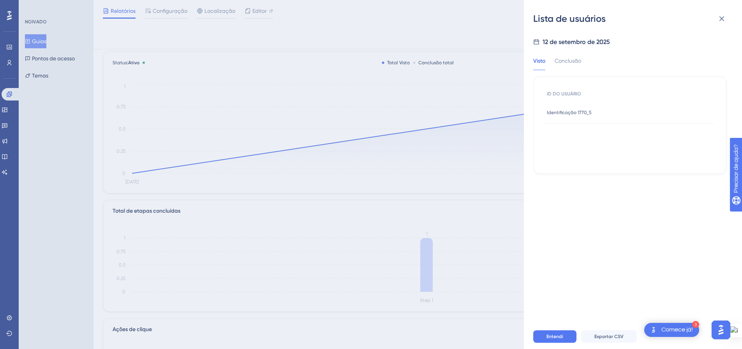
click at [726, 16] on icon at bounding box center [721, 18] width 9 height 9
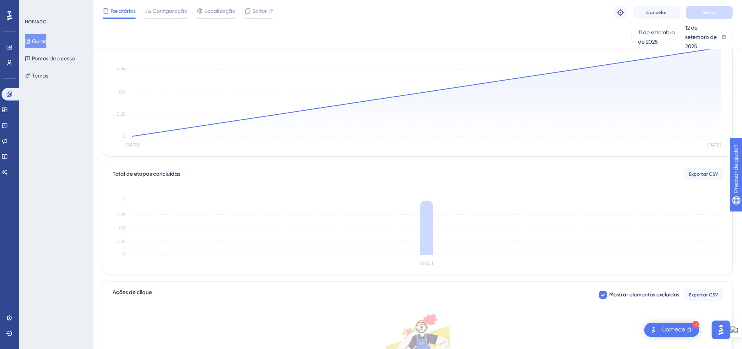
scroll to position [0, 0]
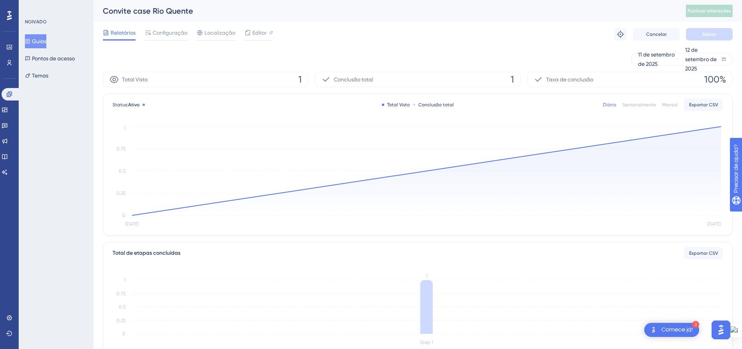
click at [43, 42] on font "Guias" at bounding box center [39, 41] width 14 height 6
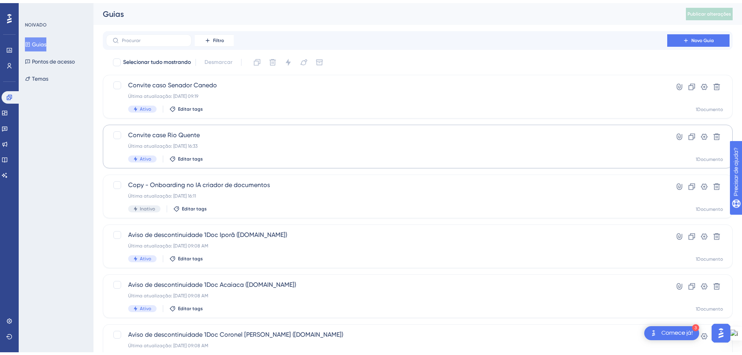
scroll to position [195, 0]
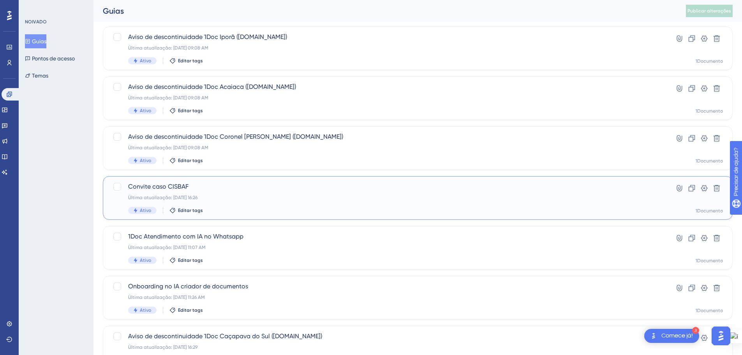
click at [186, 197] on font "Última atualização: [DATE] 16:26" at bounding box center [162, 197] width 69 height 5
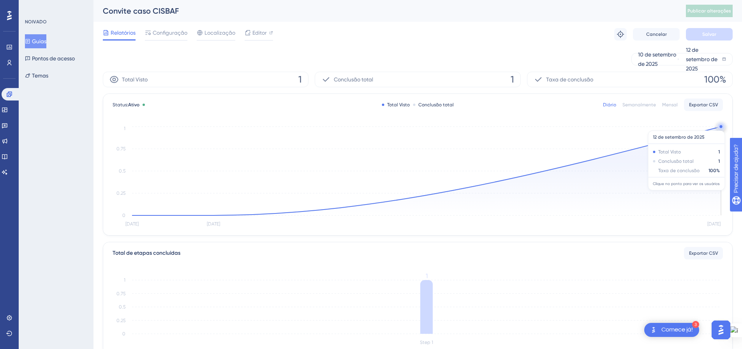
click at [719, 127] on circle at bounding box center [721, 126] width 6 height 6
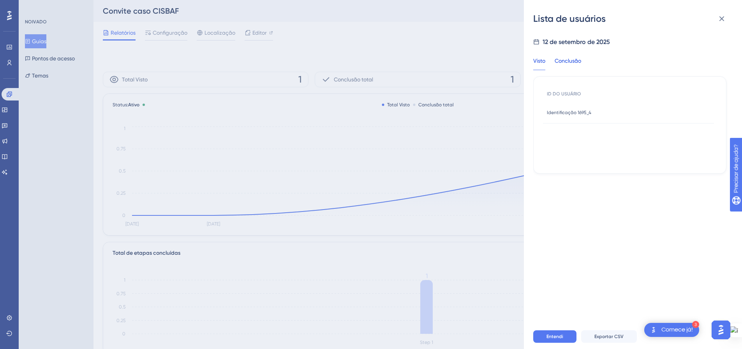
click at [563, 59] on font "Conclusão" at bounding box center [568, 61] width 26 height 6
click at [540, 63] on font "Visto" at bounding box center [539, 61] width 12 height 6
click at [568, 62] on font "Conclusão" at bounding box center [568, 61] width 26 height 6
click at [537, 58] on font "Visto" at bounding box center [539, 61] width 12 height 6
click at [719, 19] on icon at bounding box center [721, 18] width 9 height 9
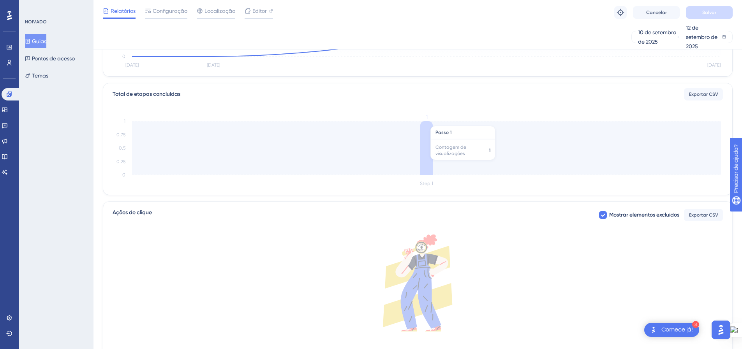
scroll to position [195, 0]
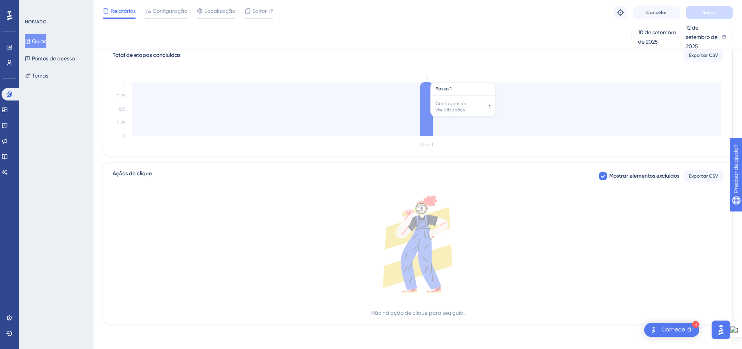
click at [428, 109] on icon at bounding box center [426, 109] width 12 height 54
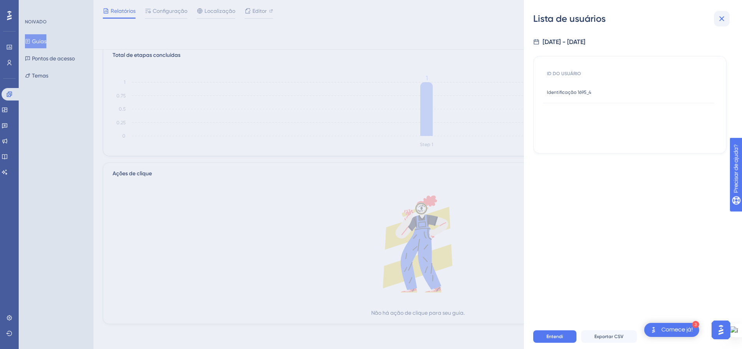
click at [723, 17] on icon at bounding box center [721, 18] width 5 height 5
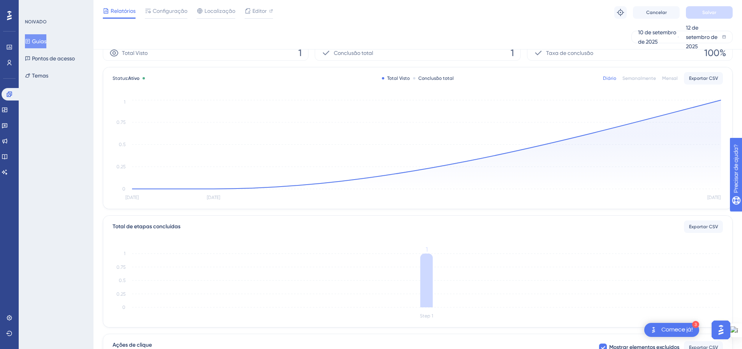
scroll to position [0, 0]
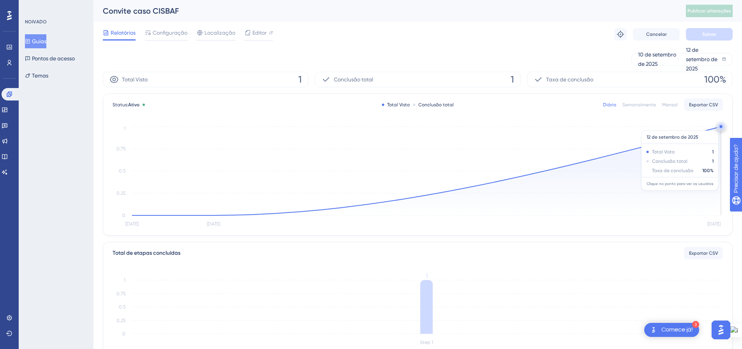
click at [719, 127] on circle at bounding box center [721, 126] width 6 height 6
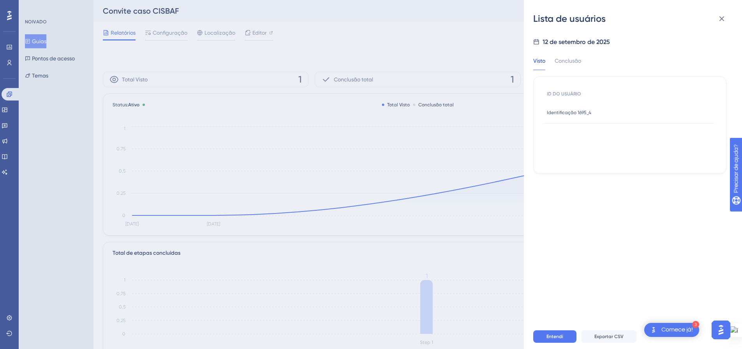
click at [577, 111] on font "Identificação 1695_4" at bounding box center [569, 112] width 44 height 5
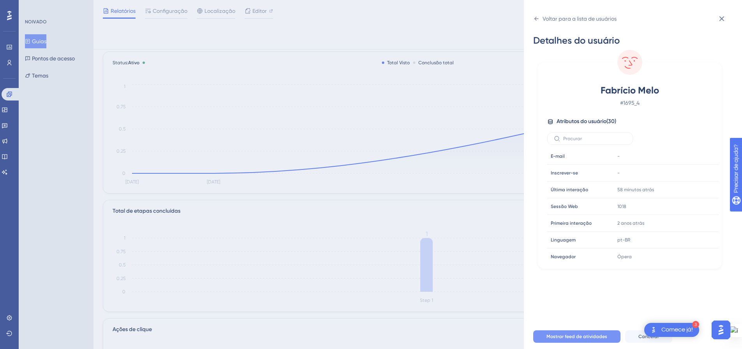
click at [569, 339] on font "Mostrar feed de atividades" at bounding box center [576, 336] width 61 height 5
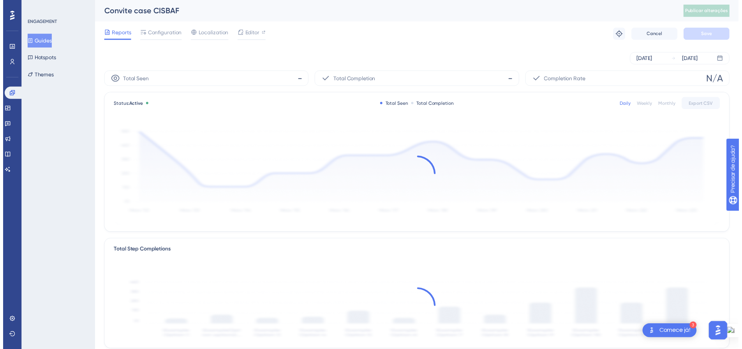
scroll to position [39, 0]
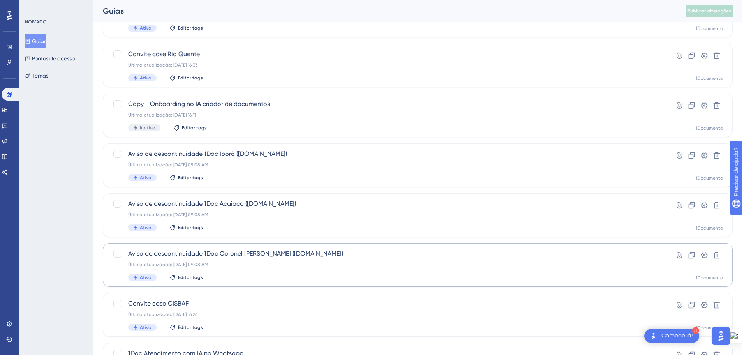
scroll to position [39, 0]
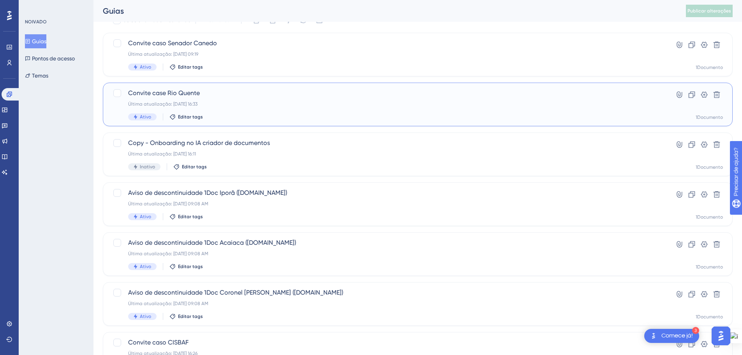
click at [221, 93] on span "Convite case Rio Quente" at bounding box center [386, 92] width 517 height 9
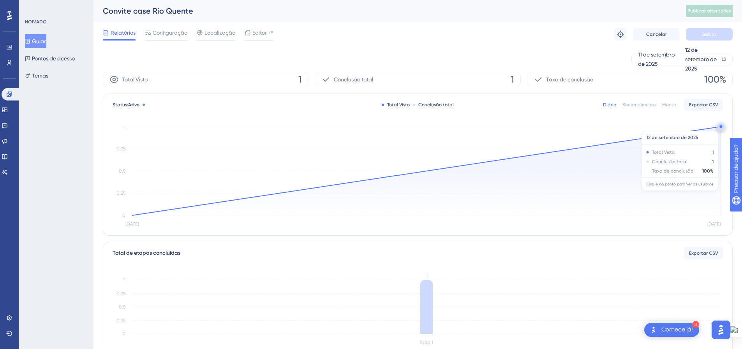
click at [718, 127] on circle at bounding box center [721, 126] width 6 height 6
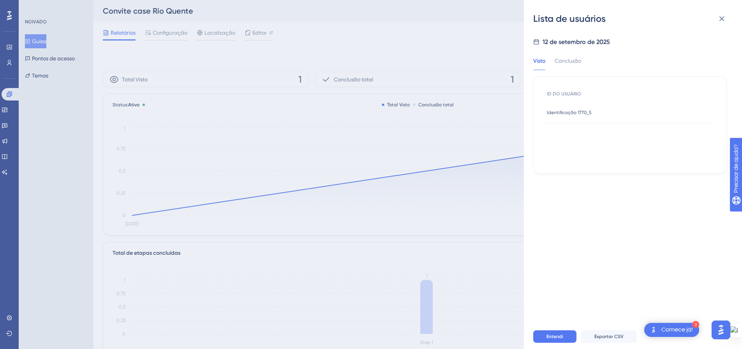
click at [572, 112] on font "Identificação 1770_5" at bounding box center [569, 112] width 45 height 5
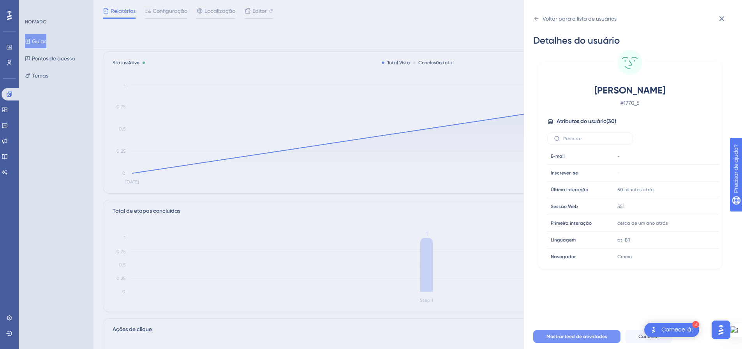
click at [558, 339] on font "Mostrar feed de atividades" at bounding box center [576, 336] width 61 height 5
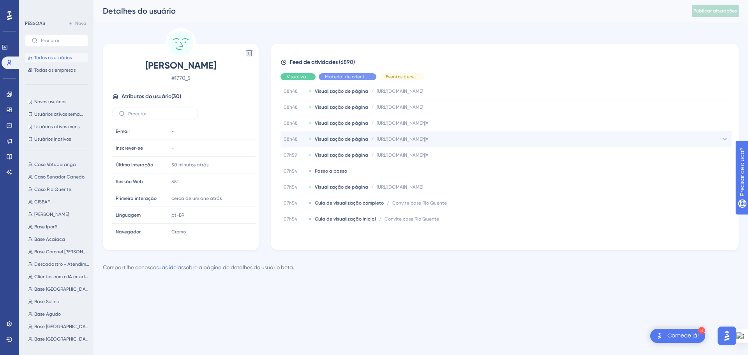
scroll to position [195, 0]
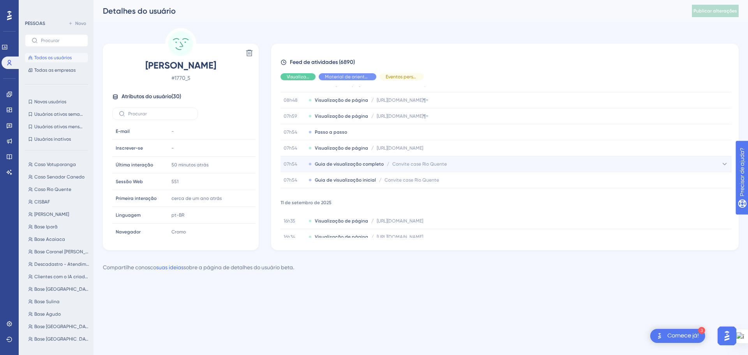
click at [343, 162] on font "Guia de visualização completo" at bounding box center [349, 163] width 69 height 5
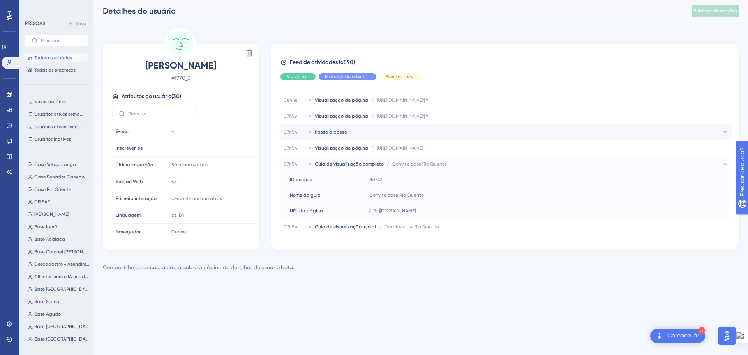
click at [326, 131] on font "Passo a passo" at bounding box center [331, 131] width 32 height 5
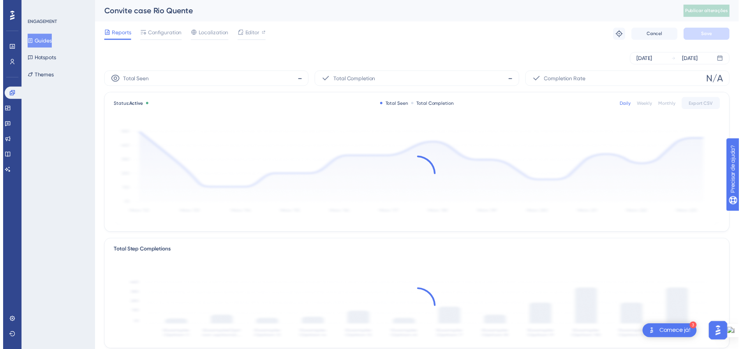
scroll to position [39, 0]
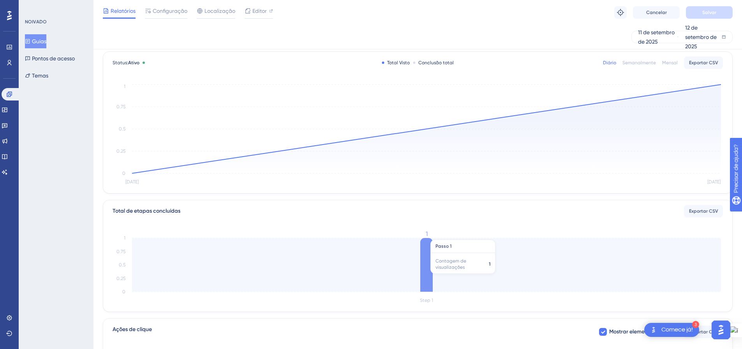
click at [431, 278] on icon at bounding box center [426, 265] width 12 height 54
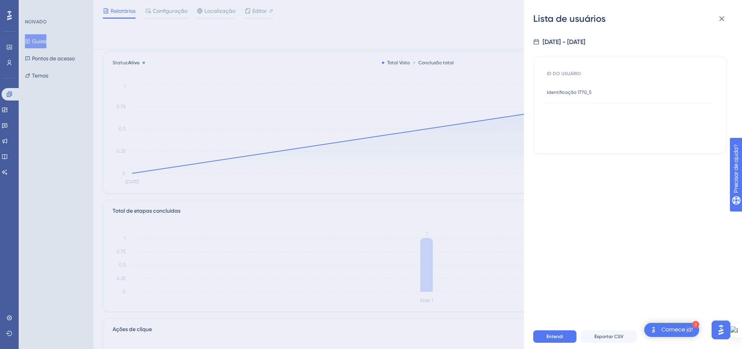
click at [569, 94] on font "Identificação 1770_5" at bounding box center [569, 92] width 45 height 5
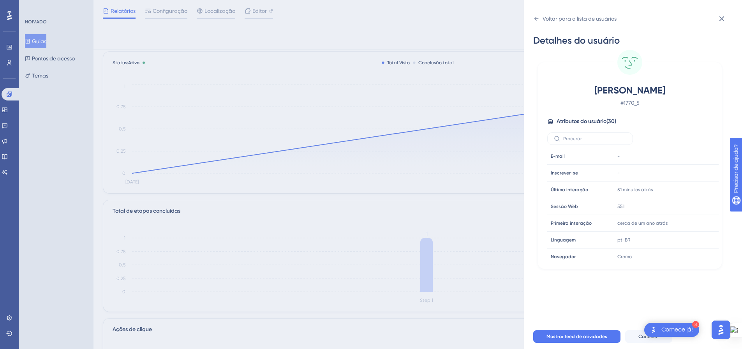
click at [40, 42] on div "Voltar para a lista de usuários Detalhes do usuário Everton [PERSON_NAME] # 177…" at bounding box center [371, 174] width 742 height 349
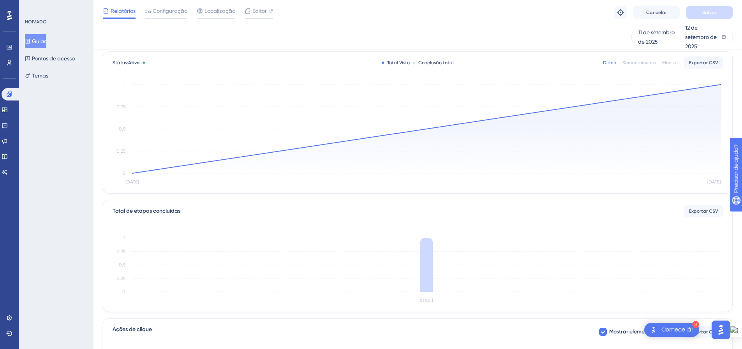
click at [40, 42] on font "Guias" at bounding box center [39, 41] width 14 height 6
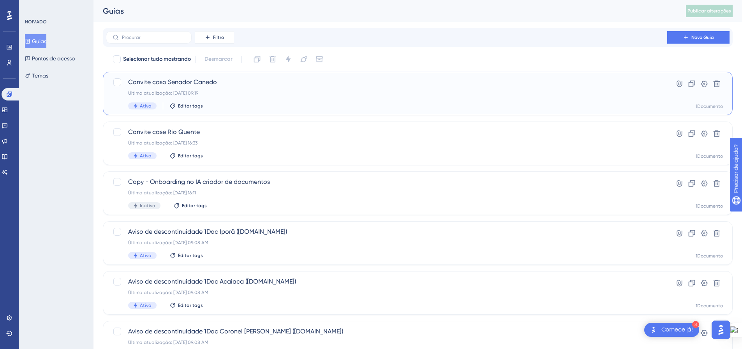
click at [189, 84] on font "Convite caso Senador Canedo" at bounding box center [172, 81] width 89 height 7
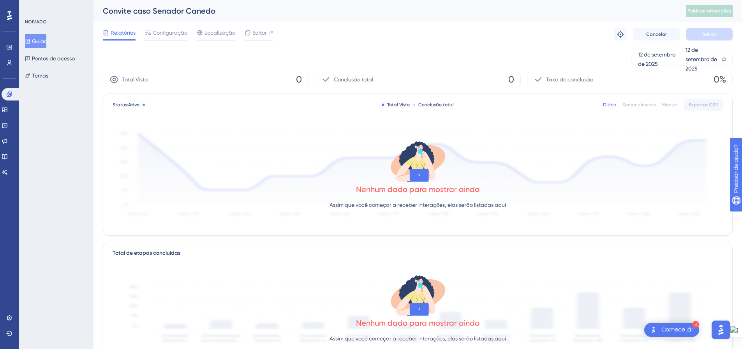
click at [46, 40] on font "Guias" at bounding box center [39, 41] width 14 height 6
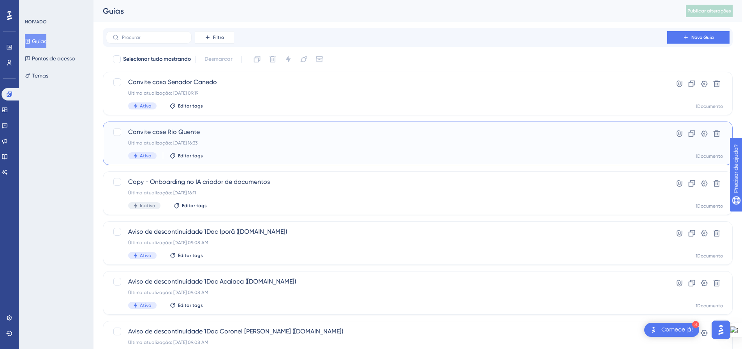
click at [191, 134] on font "Convite case Rio Quente" at bounding box center [164, 131] width 72 height 7
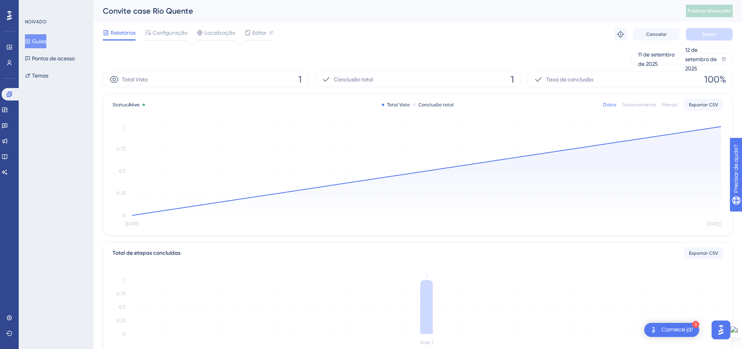
click at [721, 126] on icon "Sep [DATE] 0 0.25 0.5 0.75 1" at bounding box center [418, 177] width 610 height 104
click at [721, 127] on circle at bounding box center [720, 126] width 3 height 3
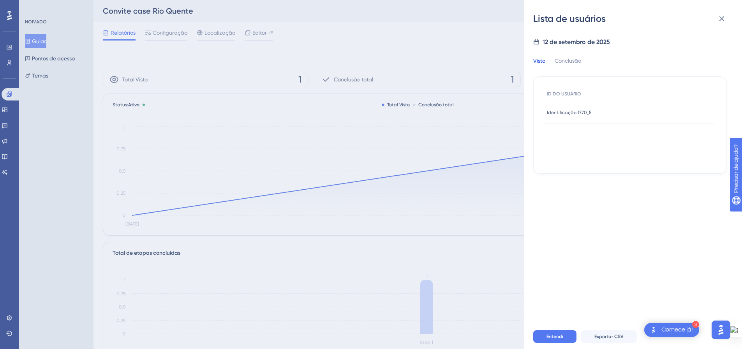
click at [581, 113] on font "Identificação 1770_5" at bounding box center [569, 112] width 45 height 5
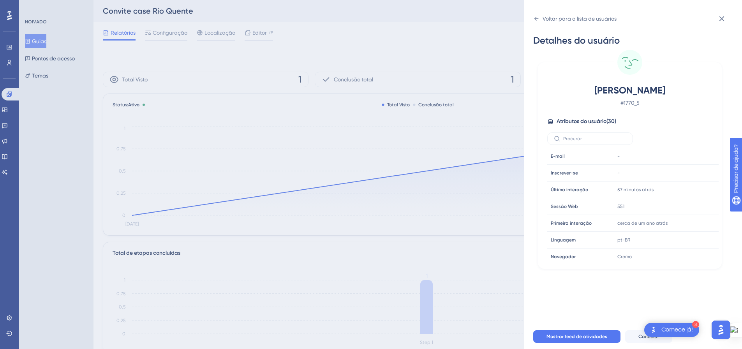
drag, startPoint x: 679, startPoint y: 89, endPoint x: 582, endPoint y: 91, distance: 97.0
click at [582, 91] on span "[PERSON_NAME]" at bounding box center [629, 90] width 137 height 12
copy font "[PERSON_NAME]"
click at [722, 19] on icon at bounding box center [721, 18] width 5 height 5
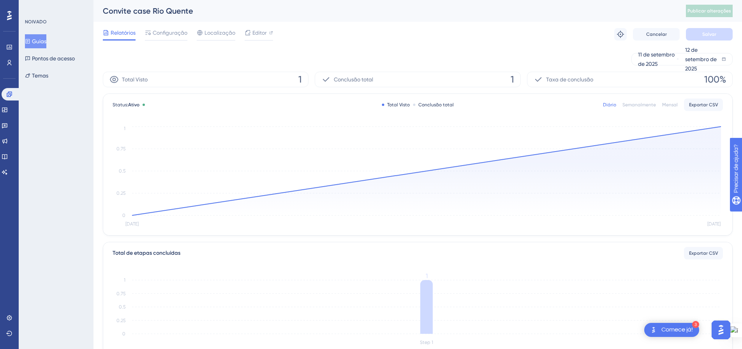
drag, startPoint x: 46, startPoint y: 40, endPoint x: 35, endPoint y: 0, distance: 41.2
click at [46, 39] on font "Guias" at bounding box center [39, 41] width 14 height 6
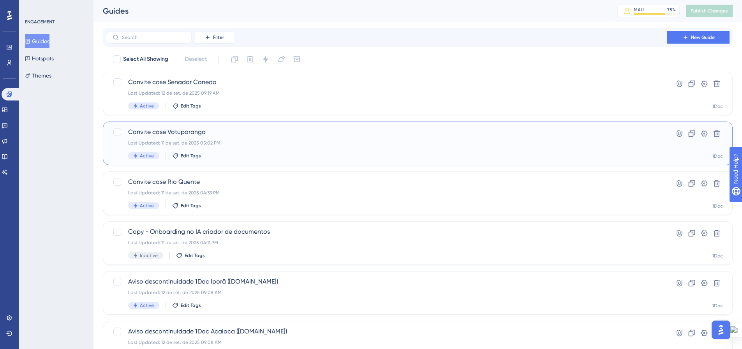
click at [231, 152] on div "Convite case Votuporanga Last Updated: 11 de set. de 2025 05:02 PM Active Edit …" at bounding box center [386, 143] width 517 height 32
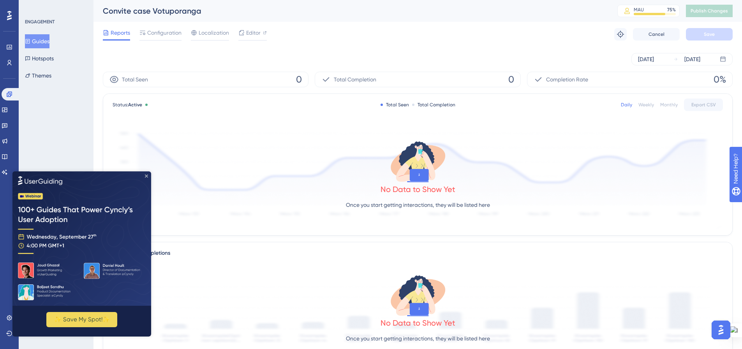
drag, startPoint x: 148, startPoint y: 177, endPoint x: 165, endPoint y: 352, distance: 176.5
click at [148, 177] on icon "Close Preview" at bounding box center [146, 175] width 3 height 3
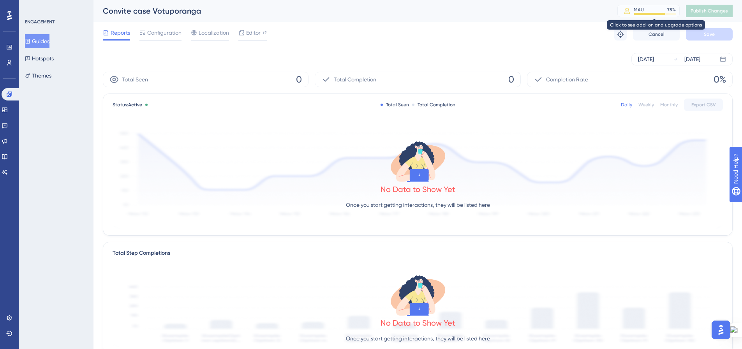
click at [657, 15] on div at bounding box center [650, 14] width 32 height 2
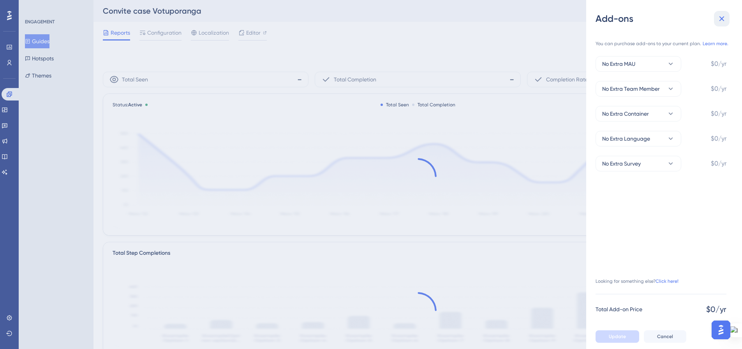
click at [721, 21] on icon at bounding box center [721, 18] width 9 height 9
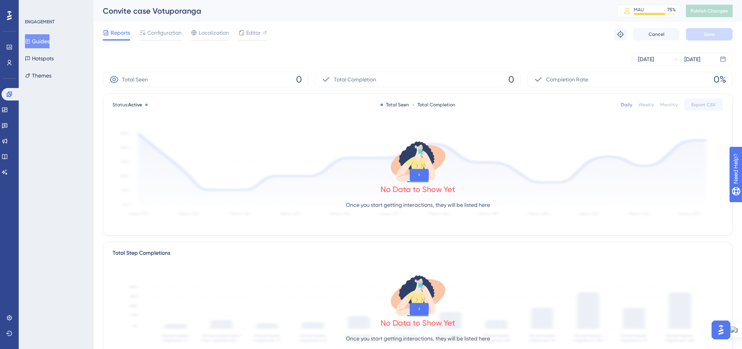
click at [38, 39] on button "Guides" at bounding box center [37, 41] width 25 height 14
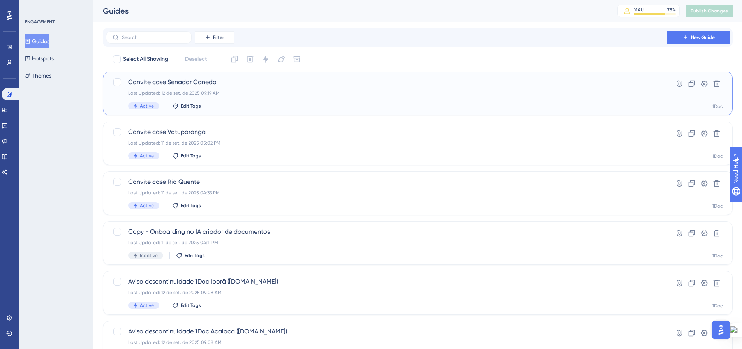
click at [193, 85] on span "Convite case Senador Canedo" at bounding box center [386, 81] width 517 height 9
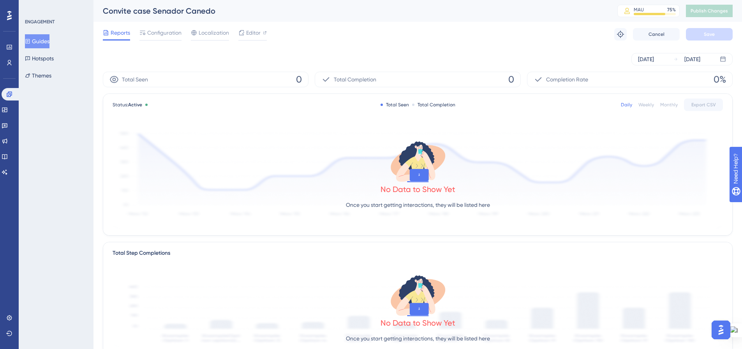
click at [30, 42] on icon at bounding box center [27, 41] width 5 height 5
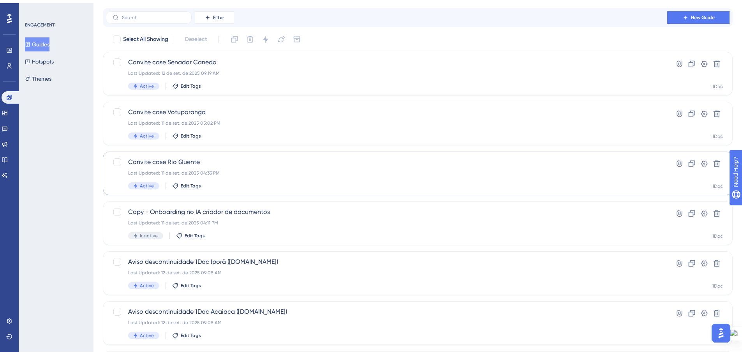
scroll to position [39, 0]
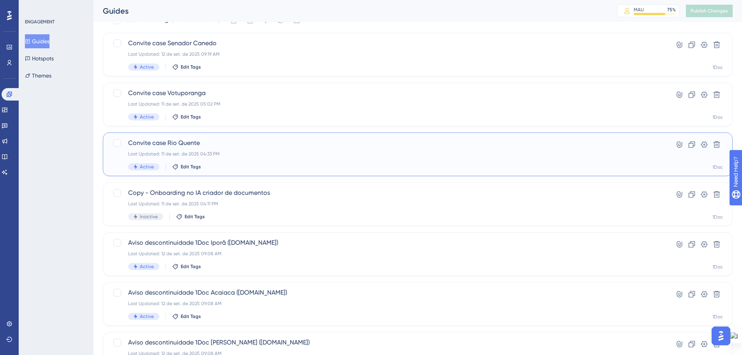
click at [173, 150] on div "Convite case Rio Quente Last Updated: 11 de set. de 2025 04:33 PM Active Edit T…" at bounding box center [386, 154] width 517 height 32
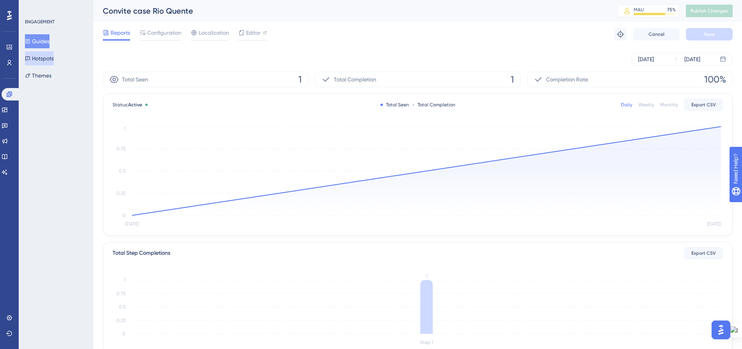
click at [43, 42] on button "Guides" at bounding box center [37, 41] width 25 height 14
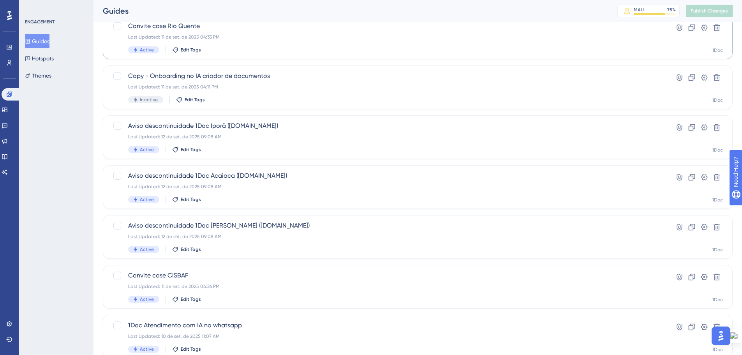
scroll to position [195, 0]
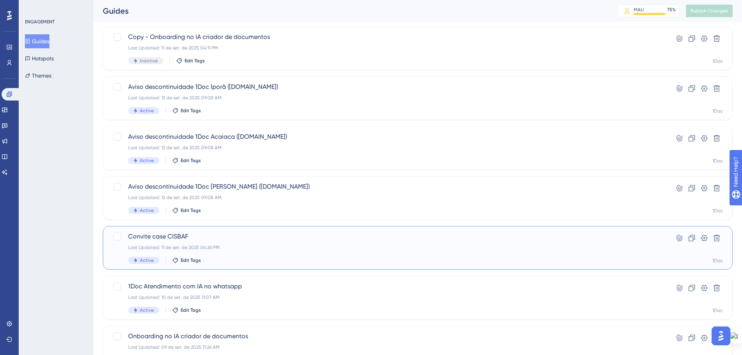
click at [183, 235] on span "Convite case CISBAF" at bounding box center [386, 236] width 517 height 9
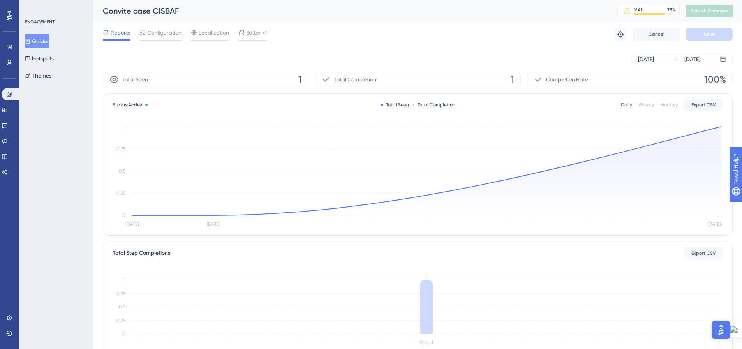
click at [722, 126] on icon "Sep 10 Sep 11 Sep 12 0 0.25 0.5 0.75 1" at bounding box center [418, 177] width 610 height 104
click at [720, 127] on circle at bounding box center [720, 126] width 3 height 3
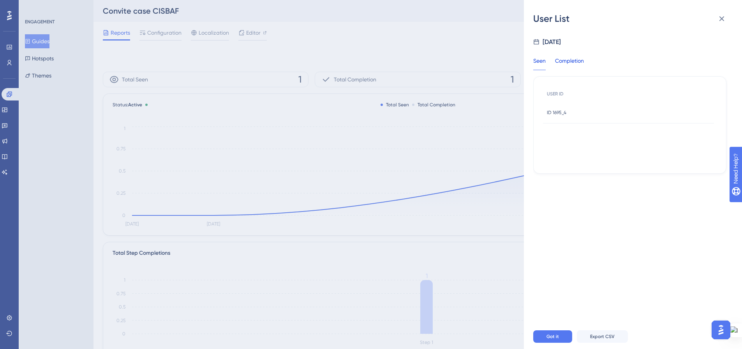
click at [563, 62] on div "Completion" at bounding box center [569, 63] width 29 height 14
click at [541, 62] on div "Seen" at bounding box center [539, 63] width 12 height 14
click at [557, 111] on span "ID 1695_4" at bounding box center [556, 112] width 19 height 6
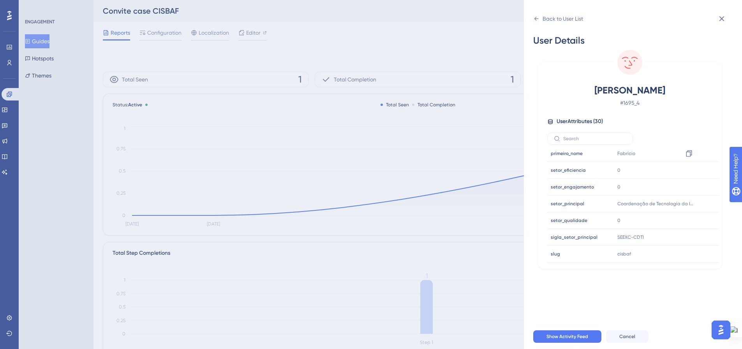
scroll to position [39, 0]
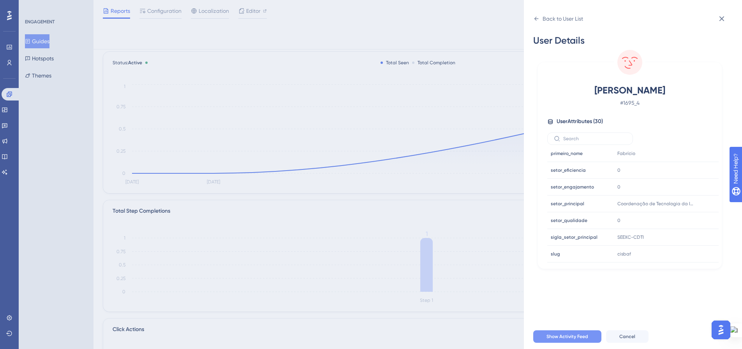
click at [556, 340] on span "Show Activity Feed" at bounding box center [567, 336] width 42 height 6
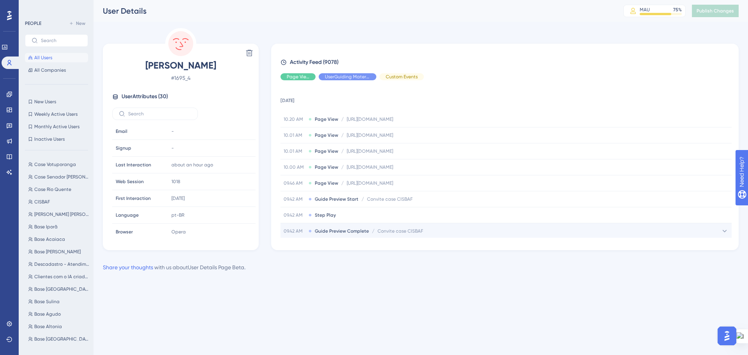
scroll to position [39, 0]
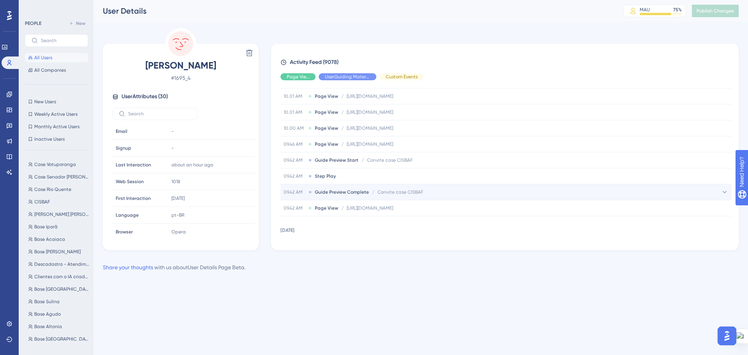
click at [372, 192] on span "/" at bounding box center [373, 192] width 2 height 6
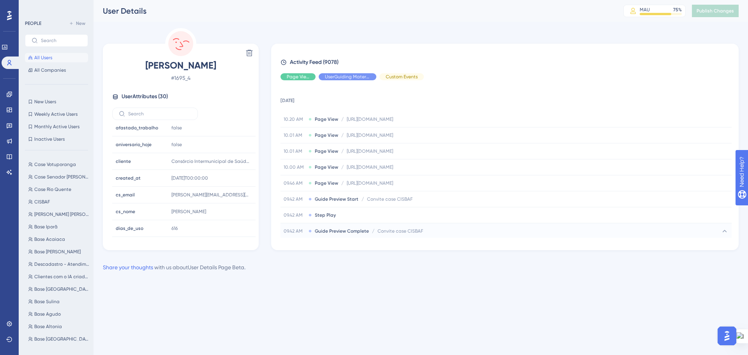
scroll to position [0, 0]
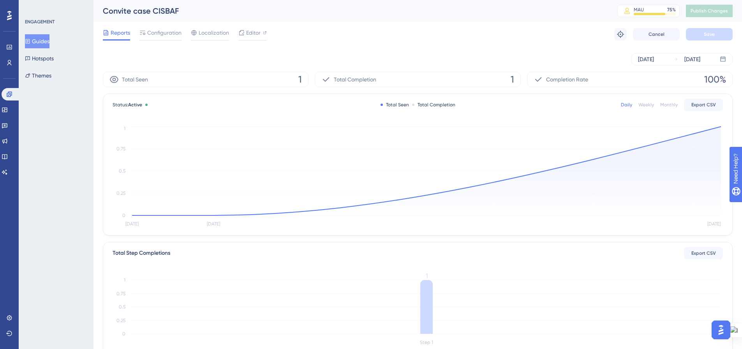
click at [30, 44] on icon at bounding box center [27, 41] width 5 height 5
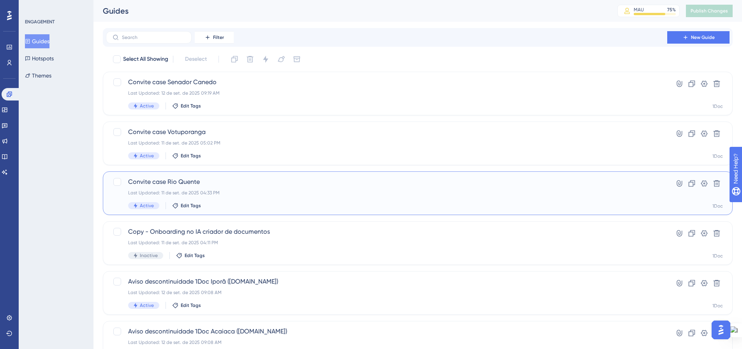
click at [185, 182] on span "Convite case Rio Quente" at bounding box center [386, 181] width 517 height 9
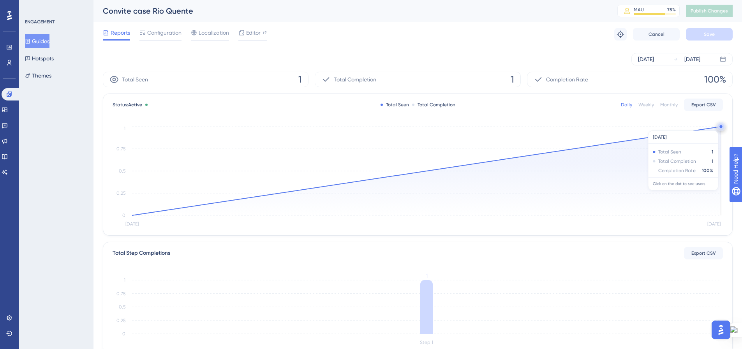
click at [719, 127] on circle at bounding box center [721, 126] width 6 height 6
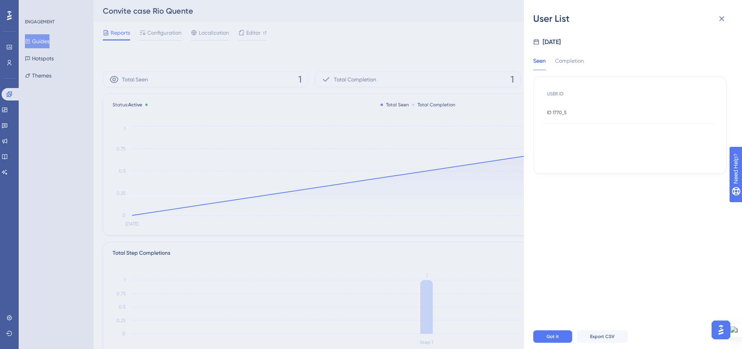
click at [553, 112] on span "ID 1770_5" at bounding box center [557, 112] width 20 height 6
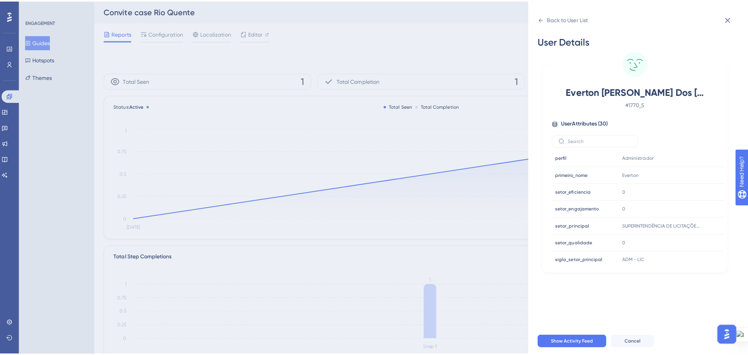
scroll to position [388, 0]
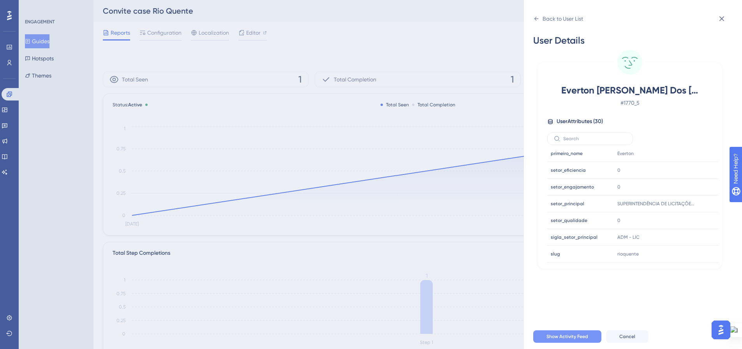
click at [568, 340] on span "Show Activity Feed" at bounding box center [567, 336] width 42 height 6
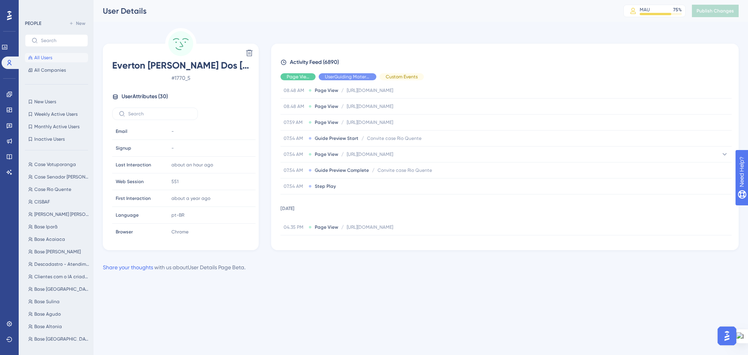
scroll to position [195, 0]
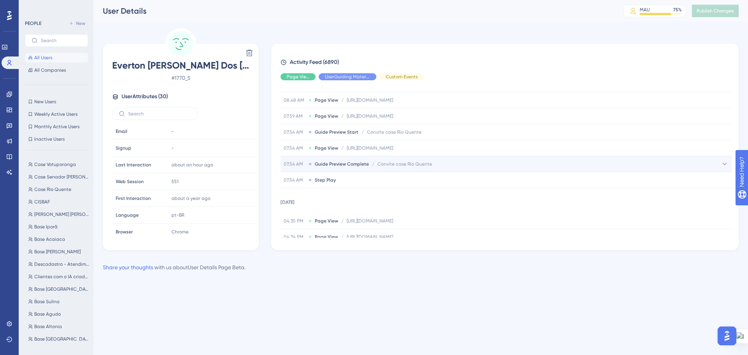
click at [386, 165] on span "Convite case Rio Quente" at bounding box center [404, 164] width 55 height 6
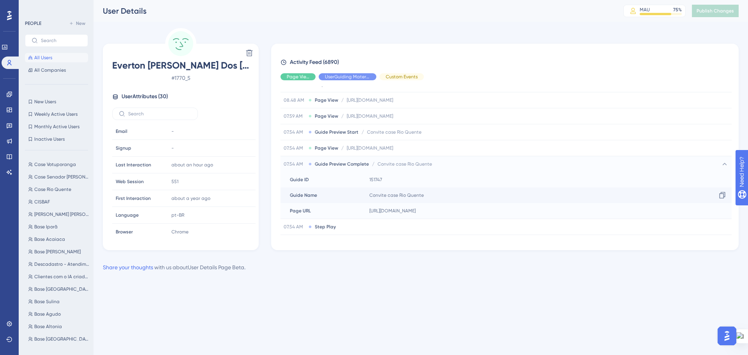
click at [392, 194] on span "Convite case Rio Quente" at bounding box center [396, 195] width 55 height 6
click at [402, 206] on div "https://rioquente.1doc.com.br/?pg=painel/listar&l=1 Copy https://rioquente.1doc…" at bounding box center [548, 211] width 365 height 16
click at [387, 177] on div "151747 Copy 151747" at bounding box center [548, 180] width 365 height 16
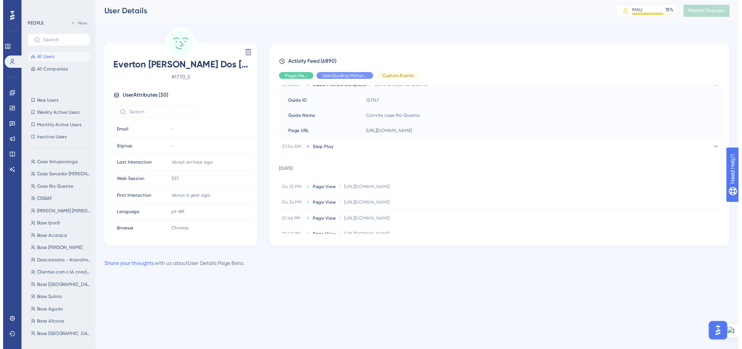
scroll to position [363, 0]
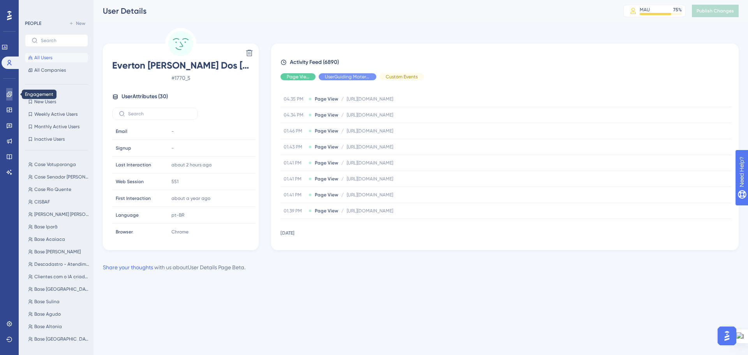
click at [11, 95] on icon at bounding box center [9, 94] width 5 height 5
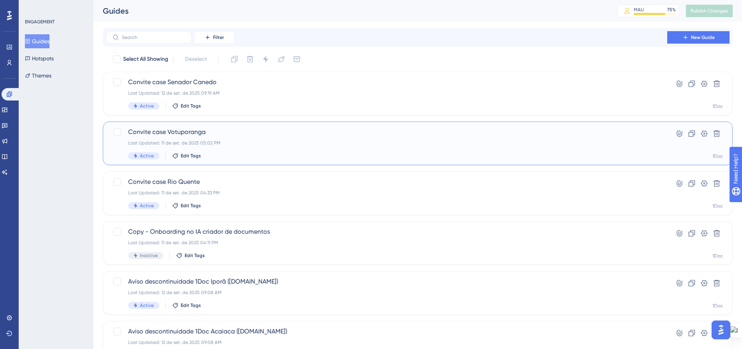
click at [254, 130] on span "Convite case Votuporanga" at bounding box center [386, 131] width 517 height 9
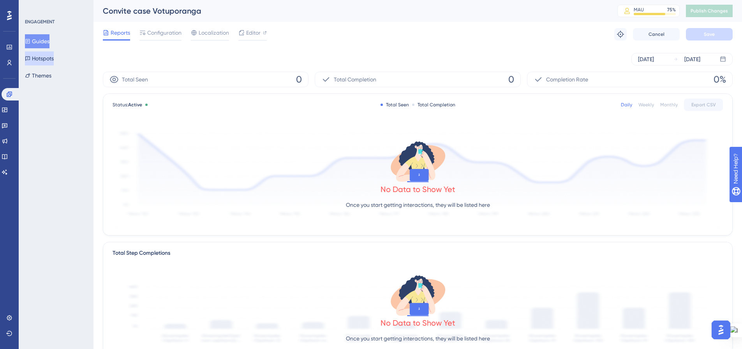
click at [30, 44] on icon at bounding box center [27, 41] width 5 height 5
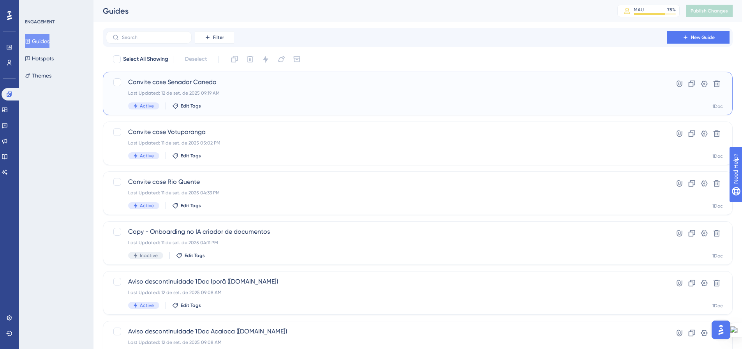
click at [213, 98] on div "Convite case Senador Canedo Last Updated: 12 de set. de 2025 09:19 AM Active Ed…" at bounding box center [386, 93] width 517 height 32
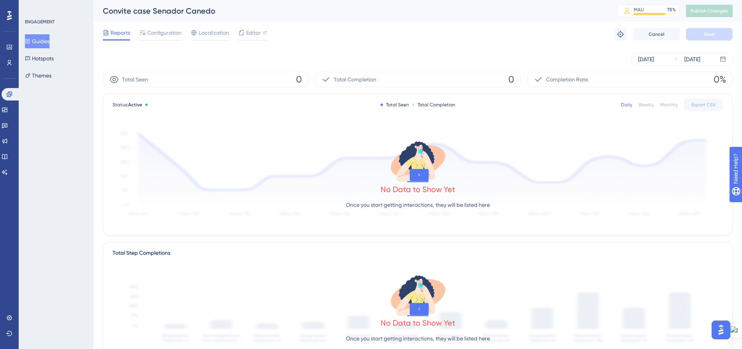
click at [44, 43] on button "Guides" at bounding box center [37, 41] width 25 height 14
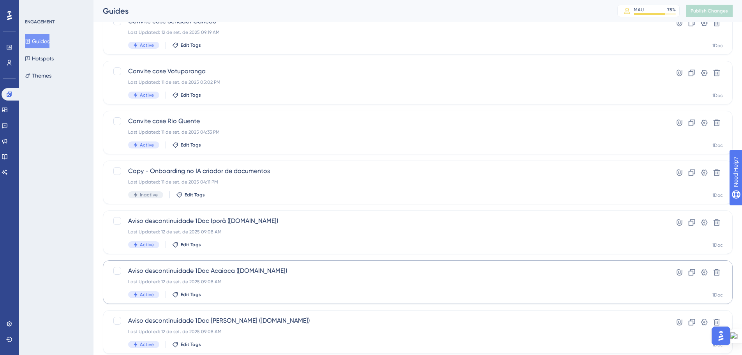
scroll to position [39, 0]
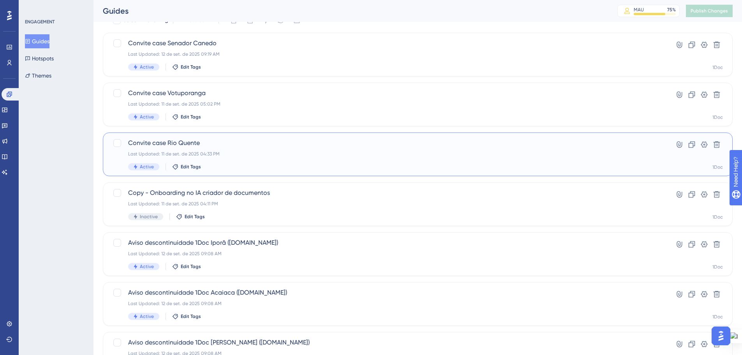
click at [198, 154] on div "Last Updated: 11 de set. de 2025 04:33 PM" at bounding box center [386, 154] width 517 height 6
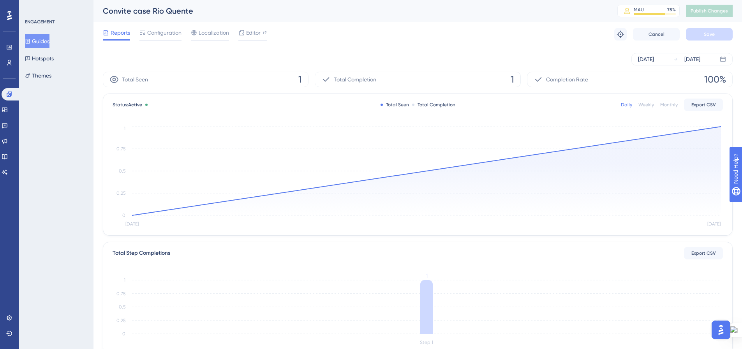
click at [45, 43] on button "Guides" at bounding box center [37, 41] width 25 height 14
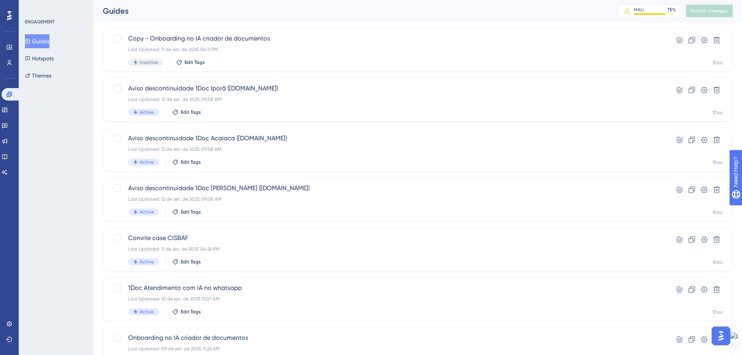
scroll to position [195, 0]
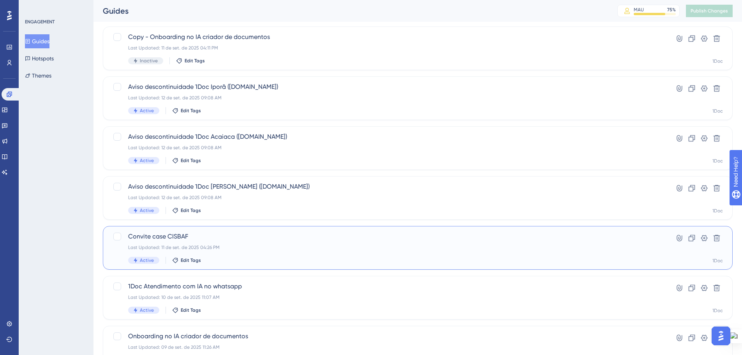
click at [237, 245] on div "Last Updated: [DATE] 04:26 PM" at bounding box center [386, 247] width 517 height 6
